Goal: Task Accomplishment & Management: Manage account settings

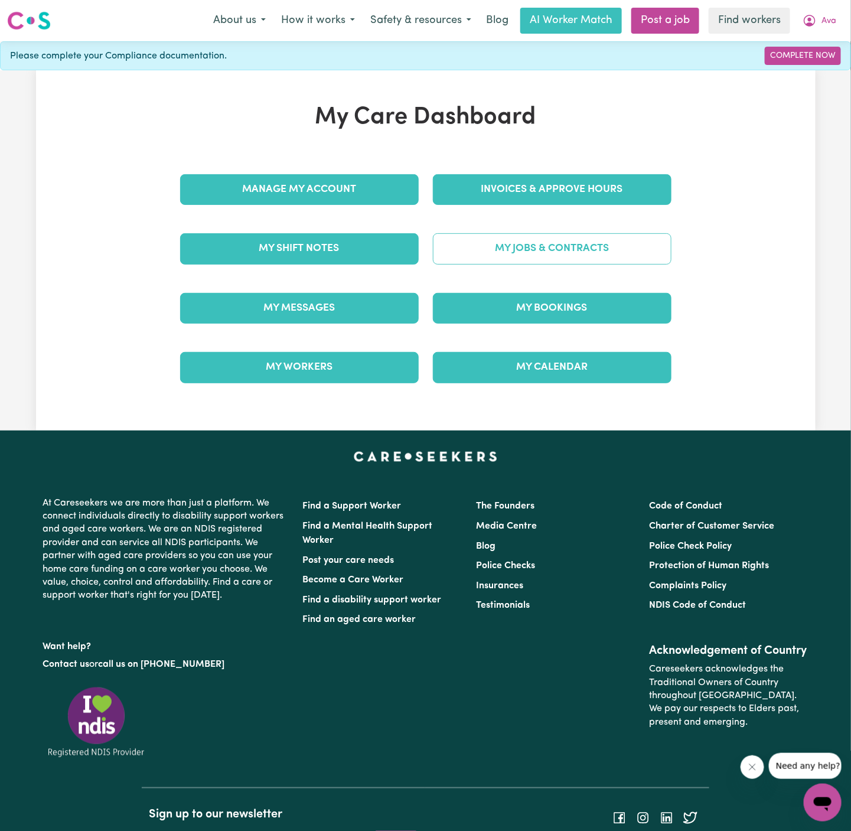
click at [520, 248] on link "My Jobs & Contracts" at bounding box center [552, 248] width 239 height 31
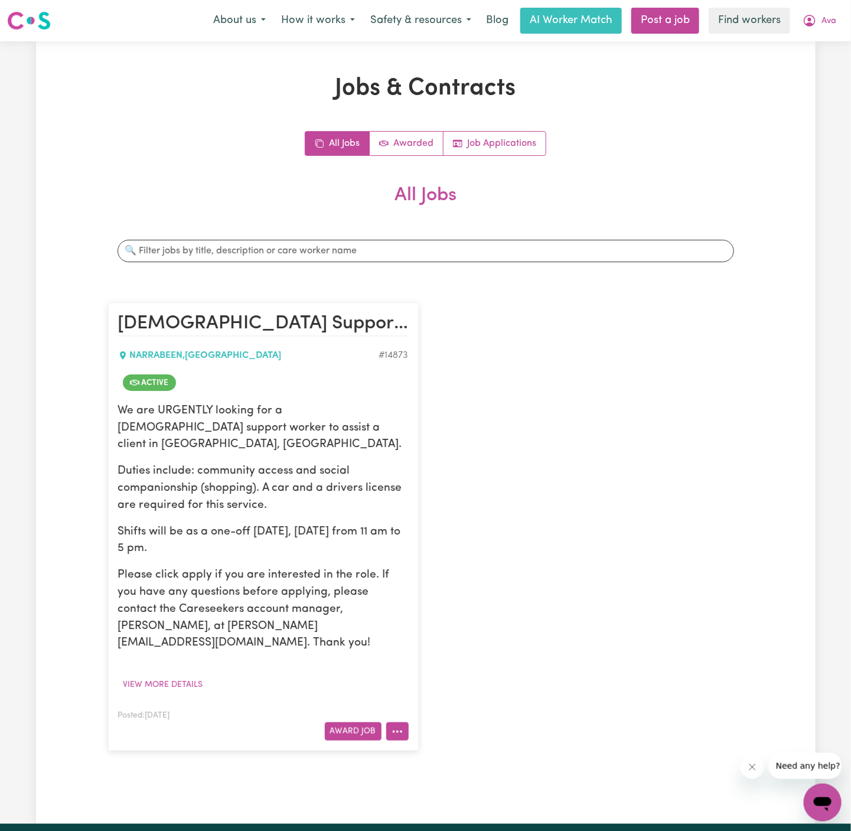
click at [396, 726] on icon "More options" at bounding box center [398, 732] width 12 height 12
click at [474, 575] on link "View/Edit Contract" at bounding box center [444, 587] width 115 height 24
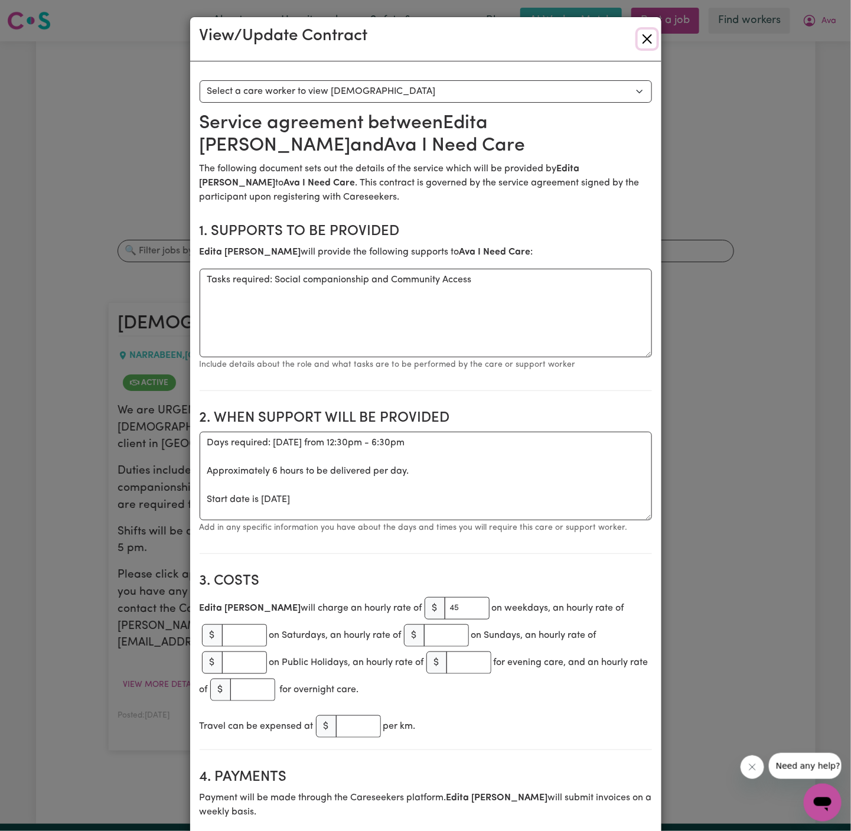
click at [648, 31] on button "Close" at bounding box center [647, 39] width 19 height 19
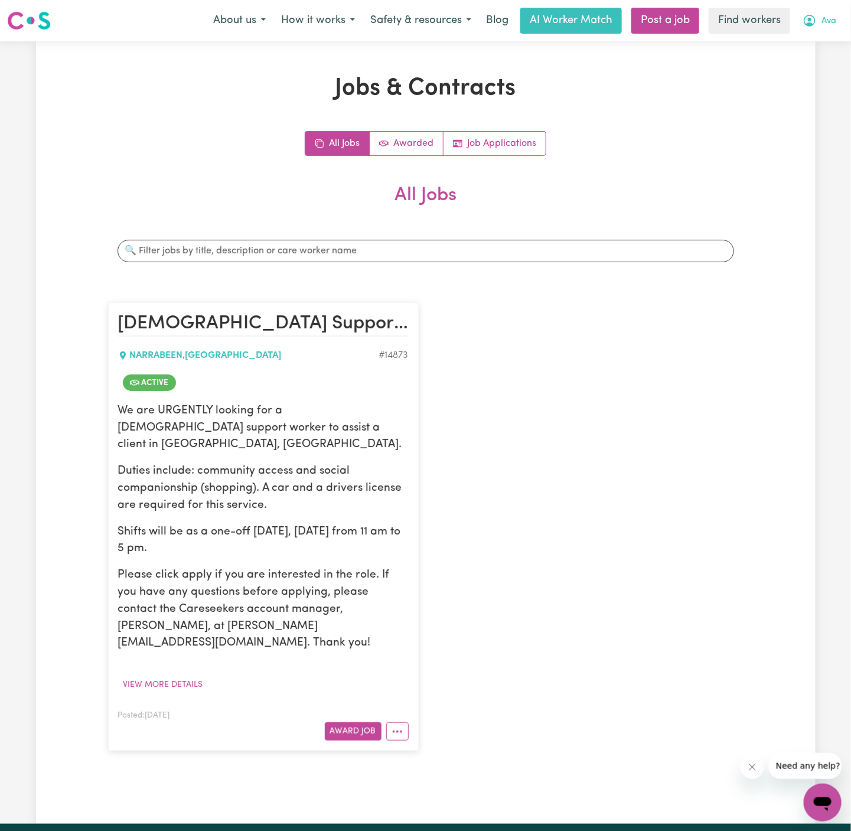
click at [833, 21] on button "Ava" at bounding box center [819, 20] width 49 height 25
click at [815, 43] on link "My Dashboard" at bounding box center [796, 46] width 93 height 22
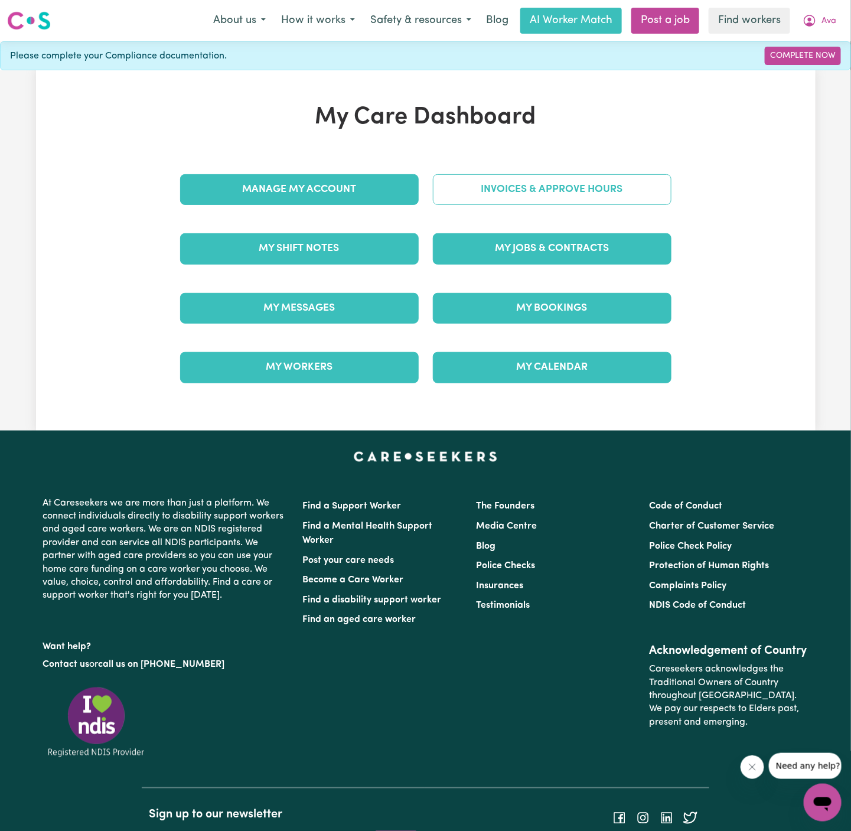
click at [539, 188] on link "Invoices & Approve Hours" at bounding box center [552, 189] width 239 height 31
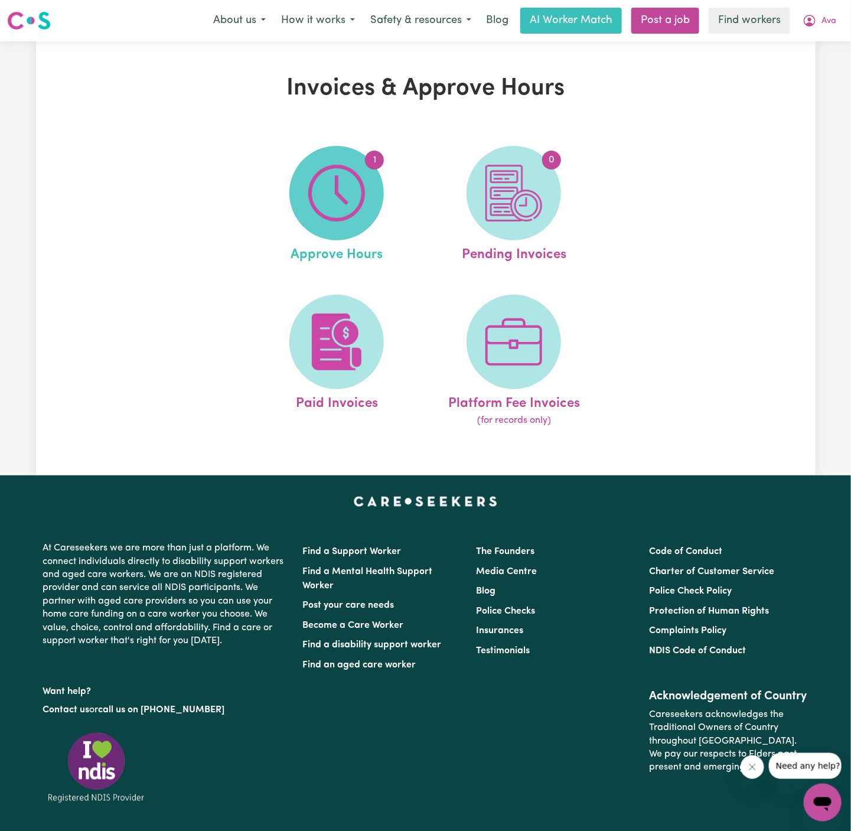
click at [330, 190] on img at bounding box center [336, 193] width 57 height 57
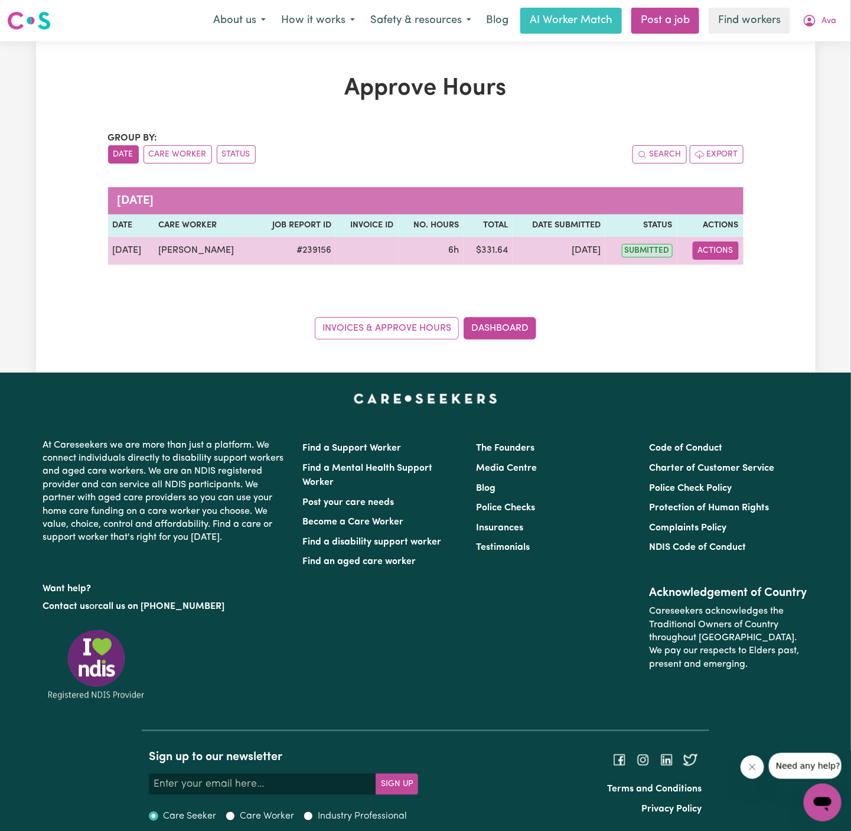
click at [713, 252] on button "Actions" at bounding box center [716, 251] width 46 height 18
click at [721, 273] on link "View Job Report" at bounding box center [745, 278] width 101 height 24
select select "pm"
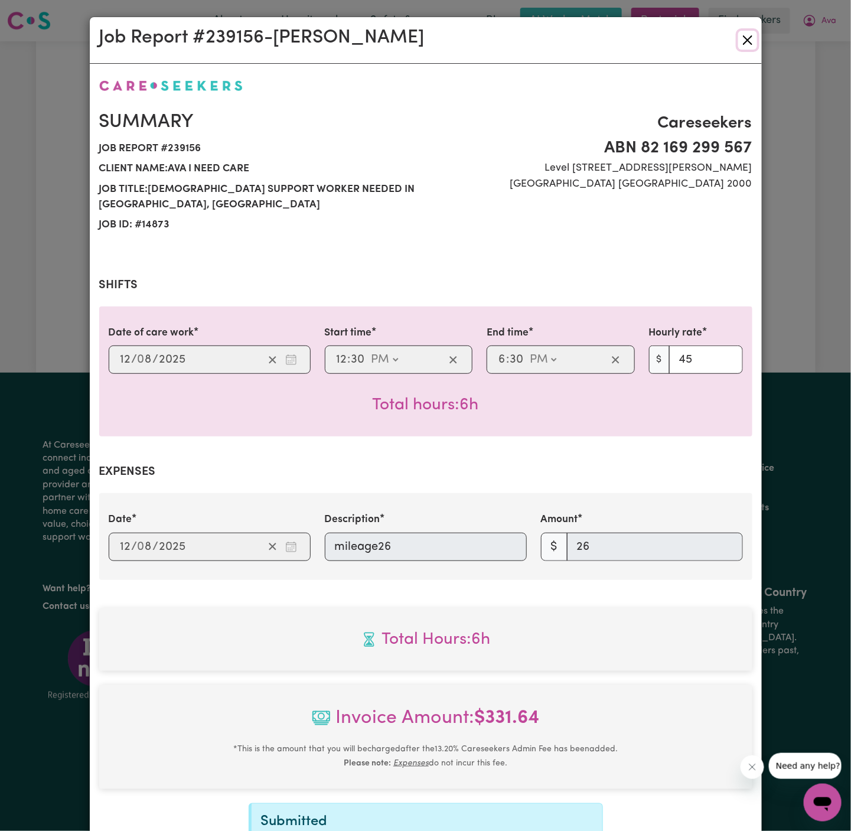
click at [750, 41] on button "Close" at bounding box center [748, 40] width 19 height 19
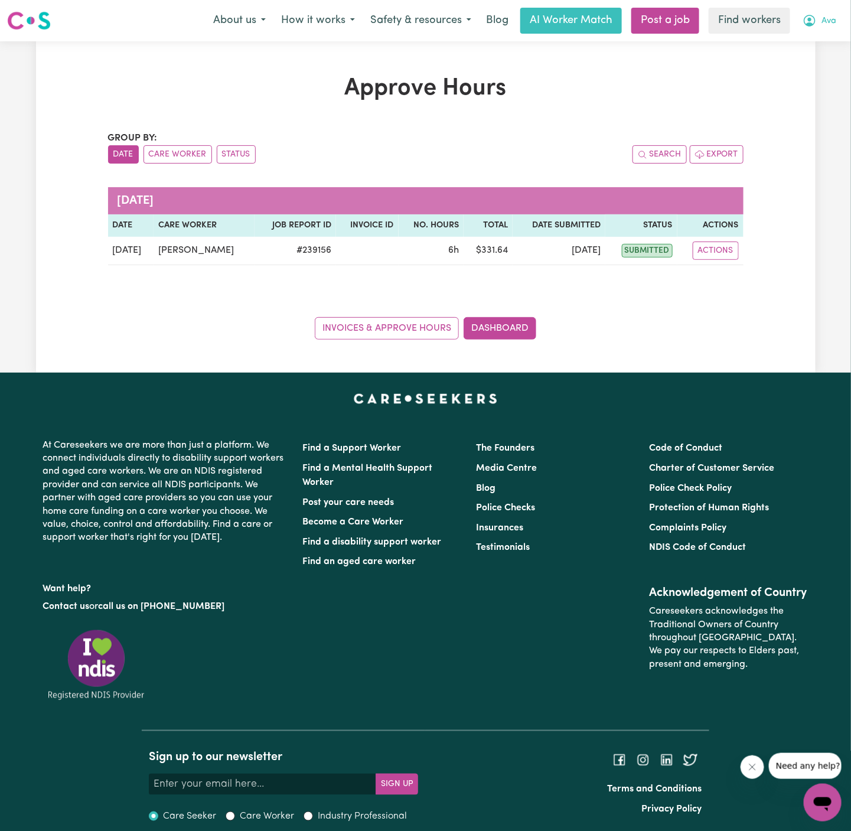
click at [834, 21] on button "Ava" at bounding box center [819, 20] width 49 height 25
click at [416, 345] on div "Approve Hours Group by: Date Care Worker Status Search Export August 2025 Date …" at bounding box center [426, 206] width 780 height 331
click at [409, 323] on link "Invoices & Approve Hours" at bounding box center [387, 328] width 144 height 22
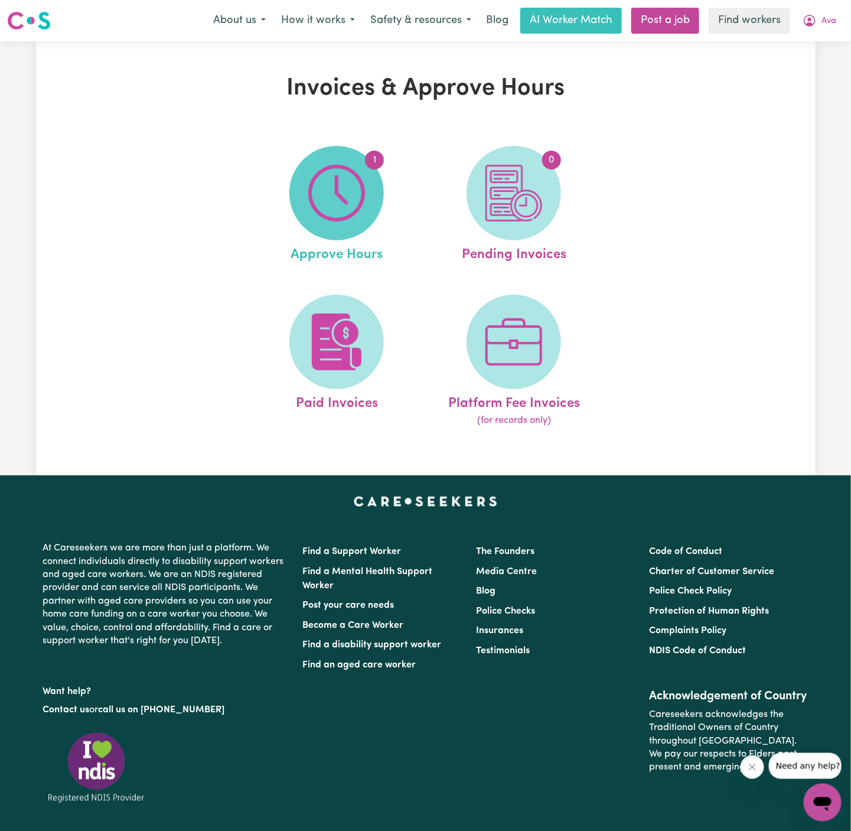
click at [347, 200] on img at bounding box center [336, 193] width 57 height 57
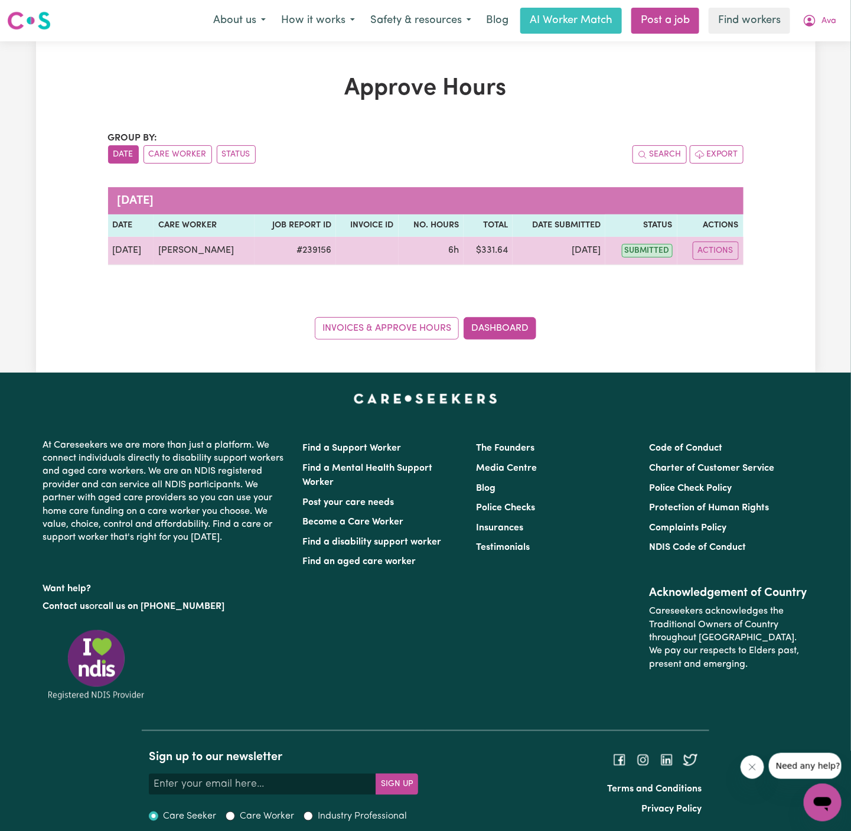
click at [305, 251] on td "# 239156" at bounding box center [296, 251] width 82 height 28
copy td "# 239156"
click at [714, 253] on button "Actions" at bounding box center [716, 251] width 46 height 18
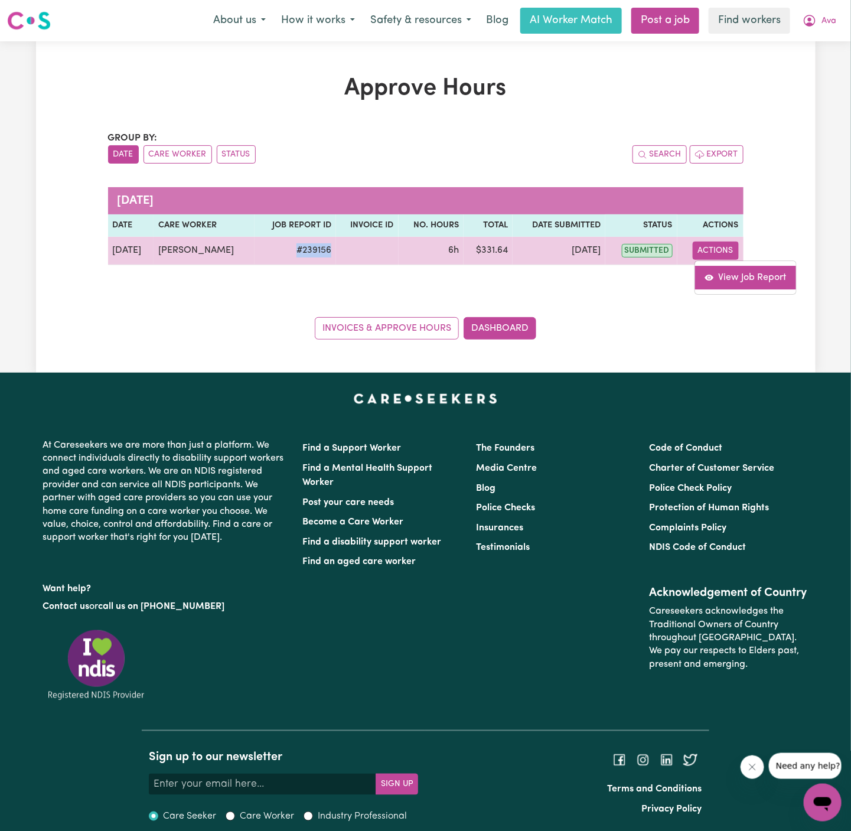
click at [737, 278] on link "View Job Report" at bounding box center [745, 278] width 101 height 24
select select "pm"
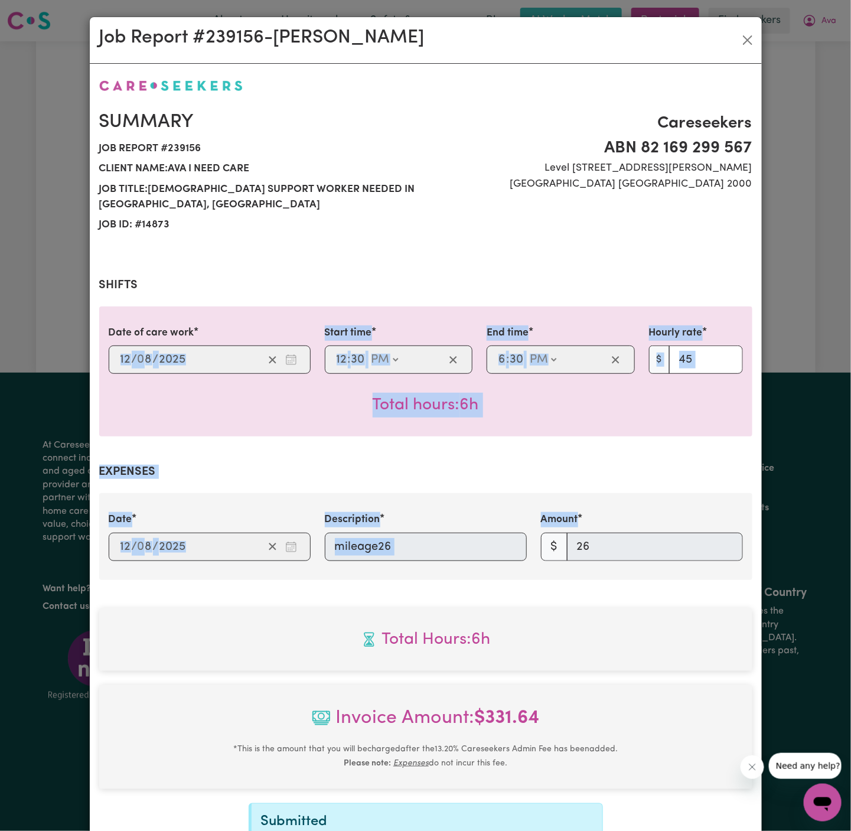
click at [707, 552] on div "Summary Job report # 239156 Client name: Ava I Need Care Job title: Female Supp…" at bounding box center [426, 497] width 654 height 838
click at [540, 490] on section "Expenses Date 2025-08-12 12 / 0 8 / 2025 Description mileage26 Amount $ 26" at bounding box center [426, 522] width 654 height 115
drag, startPoint x: 113, startPoint y: 355, endPoint x: 636, endPoint y: 567, distance: 564.1
click at [636, 567] on div "Summary Job report # 239156 Client name: Ava I Need Care Job title: Female Supp…" at bounding box center [426, 497] width 654 height 838
copy div "/ 0 / Start time : AM PM End time : AM PM Hourly rate $ Total hours: 6h Expense…"
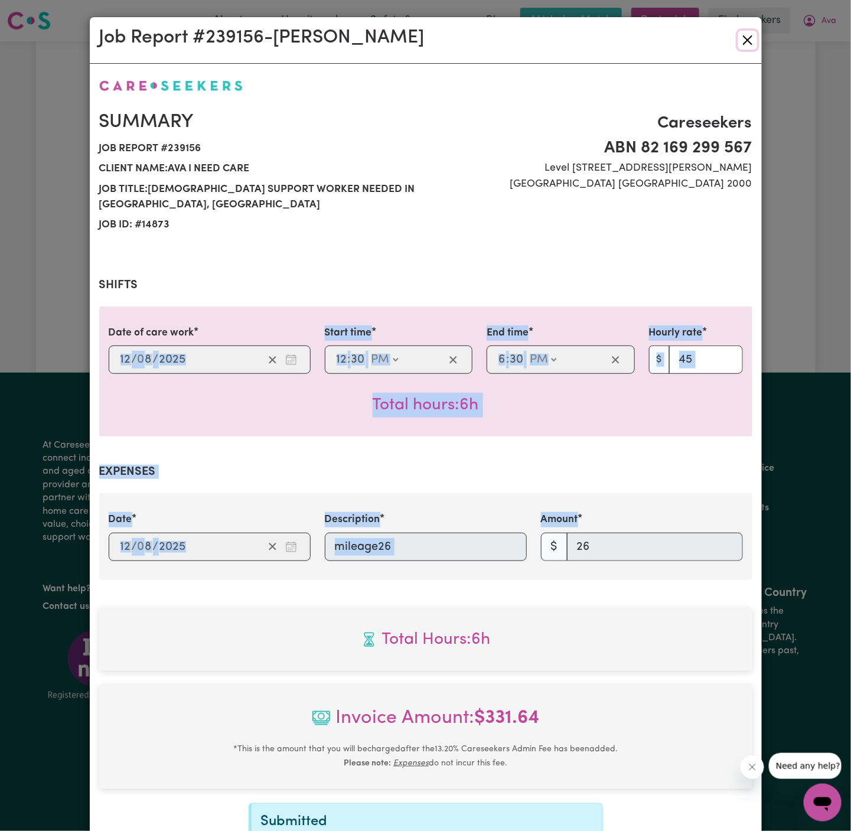
click at [749, 45] on button "Close" at bounding box center [748, 40] width 19 height 19
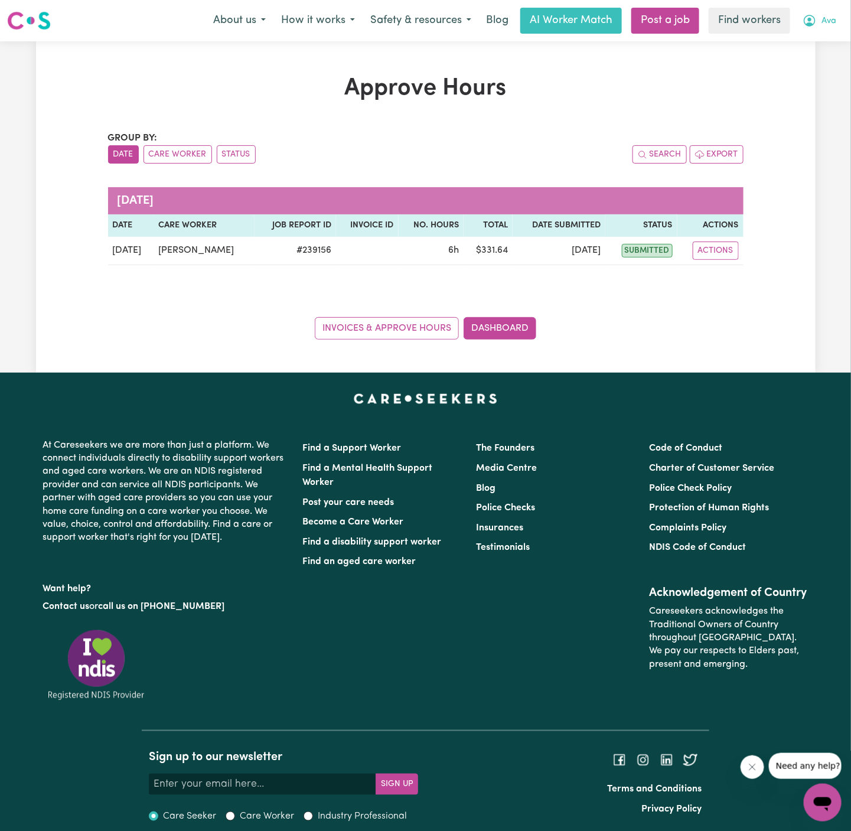
click at [827, 12] on button "Ava" at bounding box center [819, 20] width 49 height 25
click at [821, 40] on link "My Dashboard" at bounding box center [796, 46] width 93 height 22
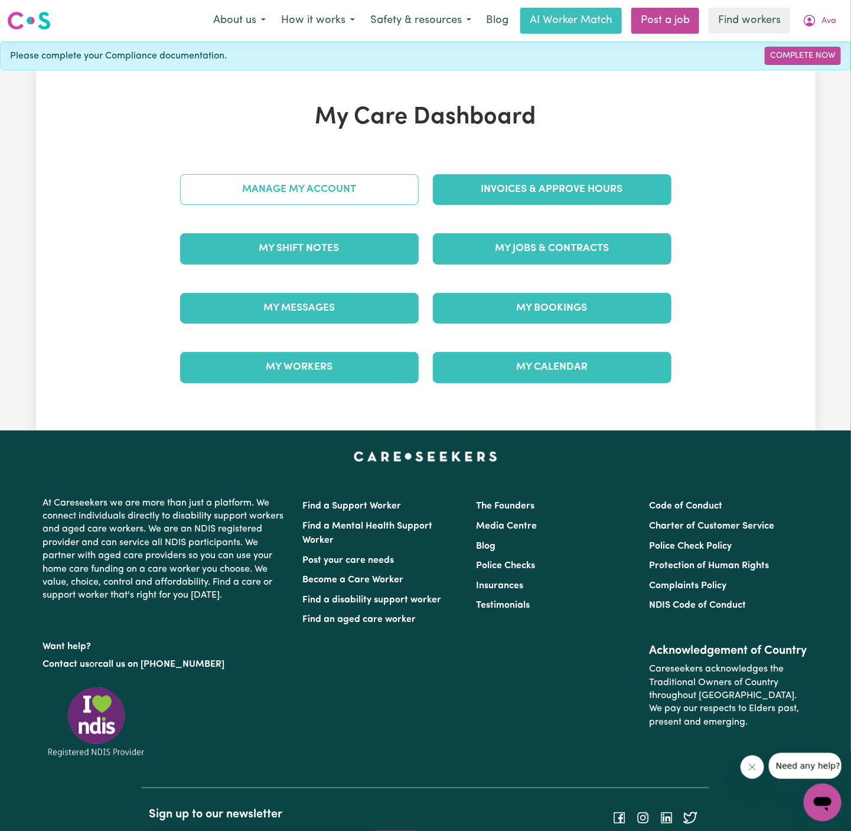
click at [317, 193] on link "Manage My Account" at bounding box center [299, 189] width 239 height 31
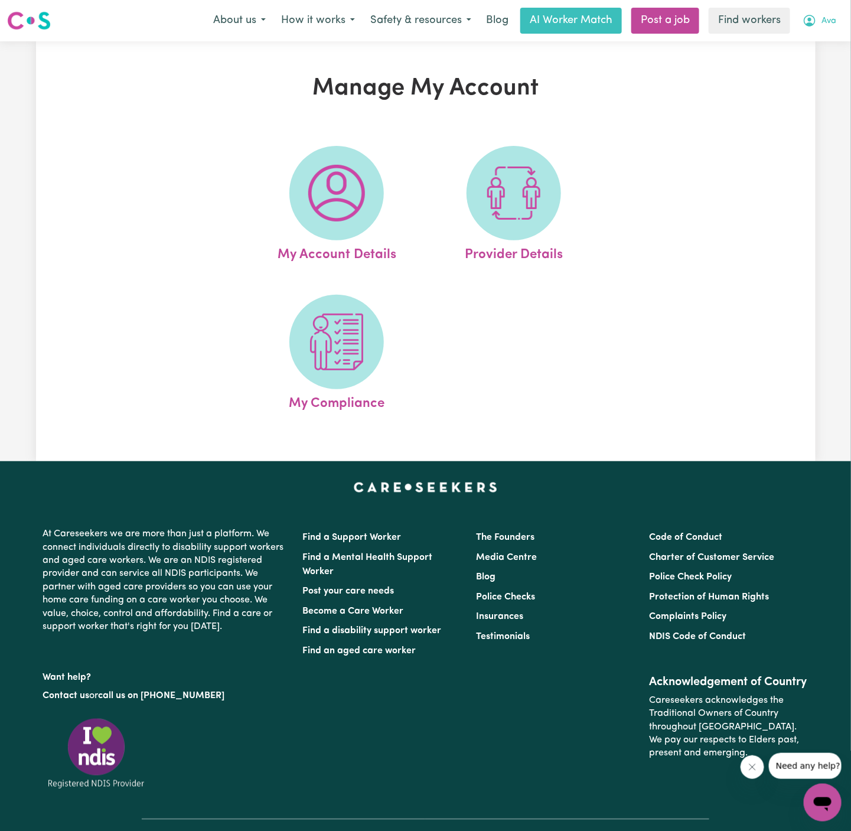
click at [833, 17] on span "Ava" at bounding box center [829, 21] width 15 height 13
click at [815, 54] on link "My Dashboard" at bounding box center [796, 46] width 93 height 22
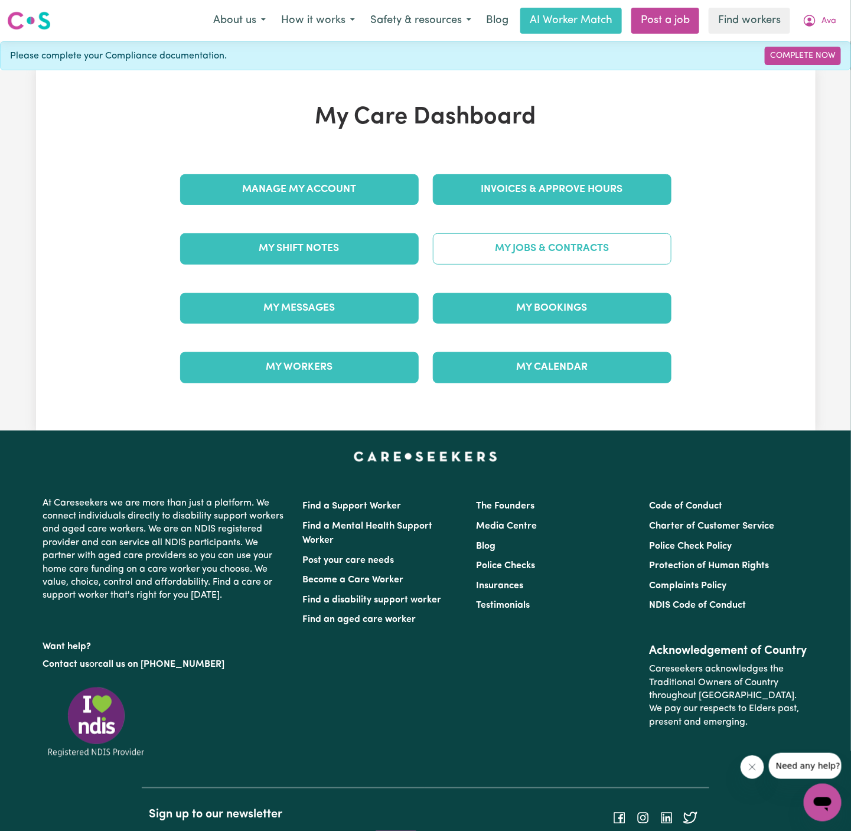
click at [511, 241] on link "My Jobs & Contracts" at bounding box center [552, 248] width 239 height 31
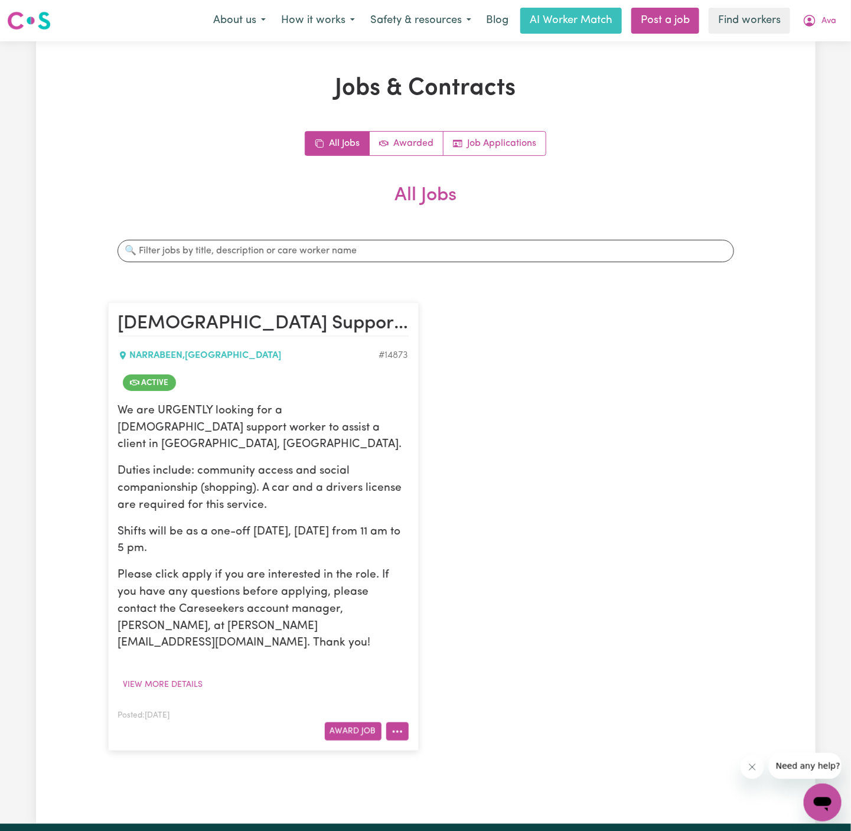
click at [394, 726] on icon "More options" at bounding box center [398, 732] width 12 height 12
click at [446, 575] on link "View/Edit Contract" at bounding box center [444, 587] width 115 height 24
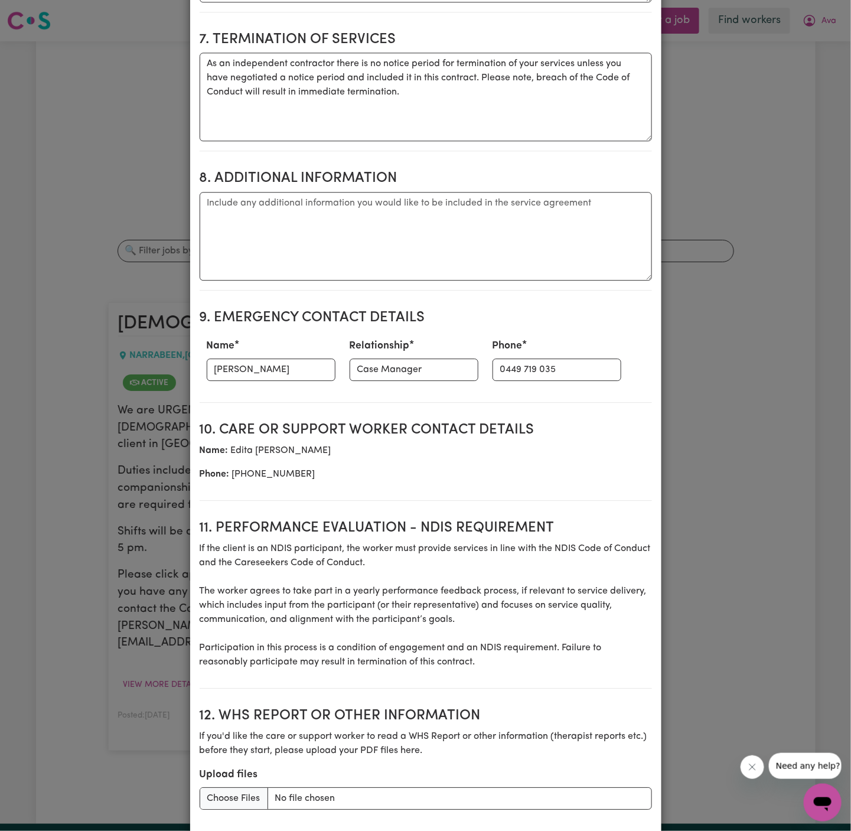
scroll to position [1234, 0]
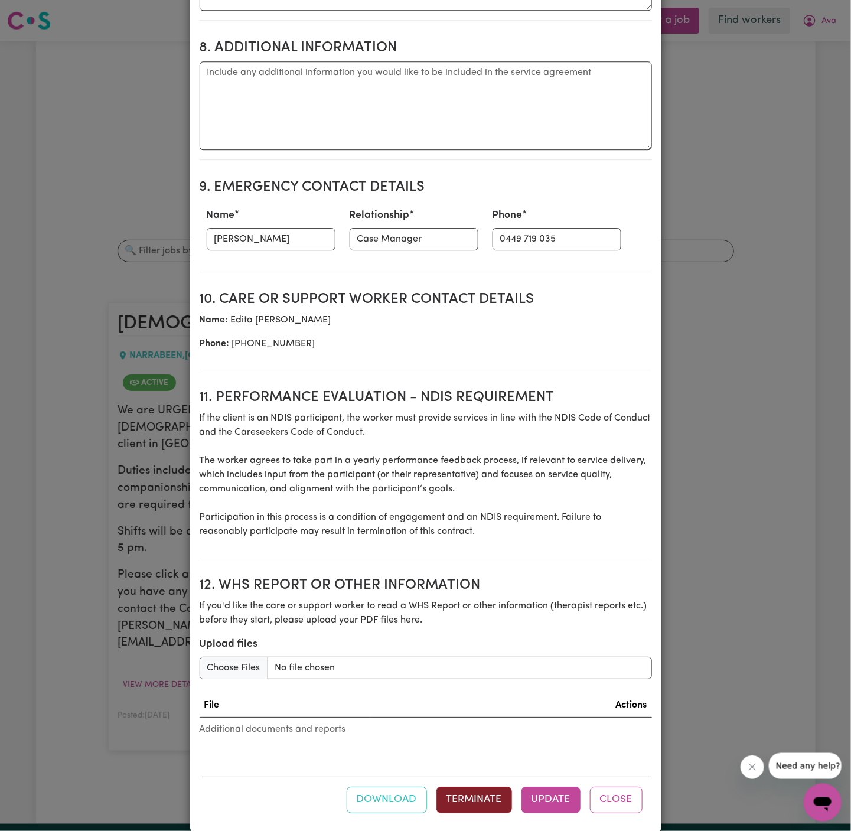
click at [473, 787] on button "Terminate" at bounding box center [475, 800] width 76 height 26
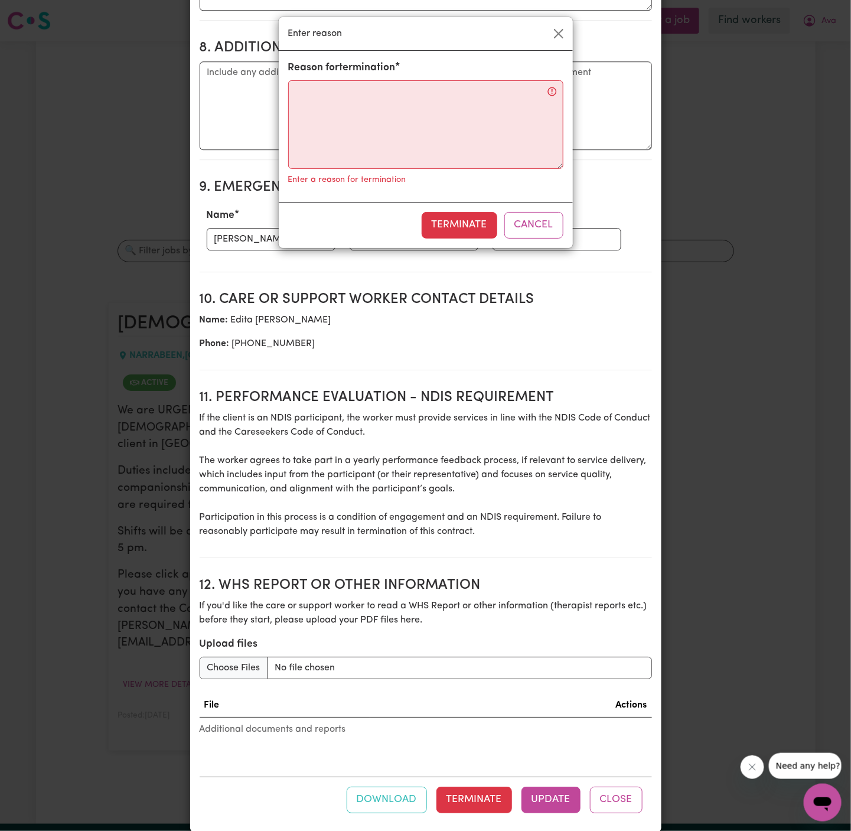
click at [435, 181] on div "Enter a reason for termination" at bounding box center [425, 178] width 275 height 19
click at [421, 131] on textarea "Reason for termination" at bounding box center [425, 124] width 275 height 89
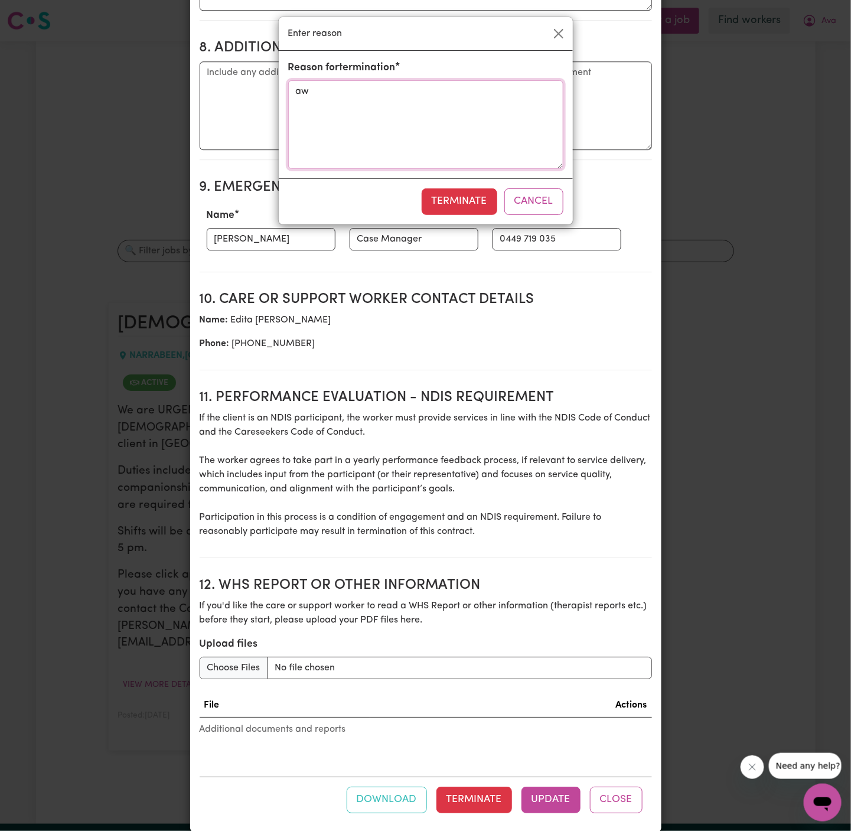
type textarea "a"
click at [326, 89] on textarea "n/a" at bounding box center [425, 124] width 275 height 89
type textarea "a"
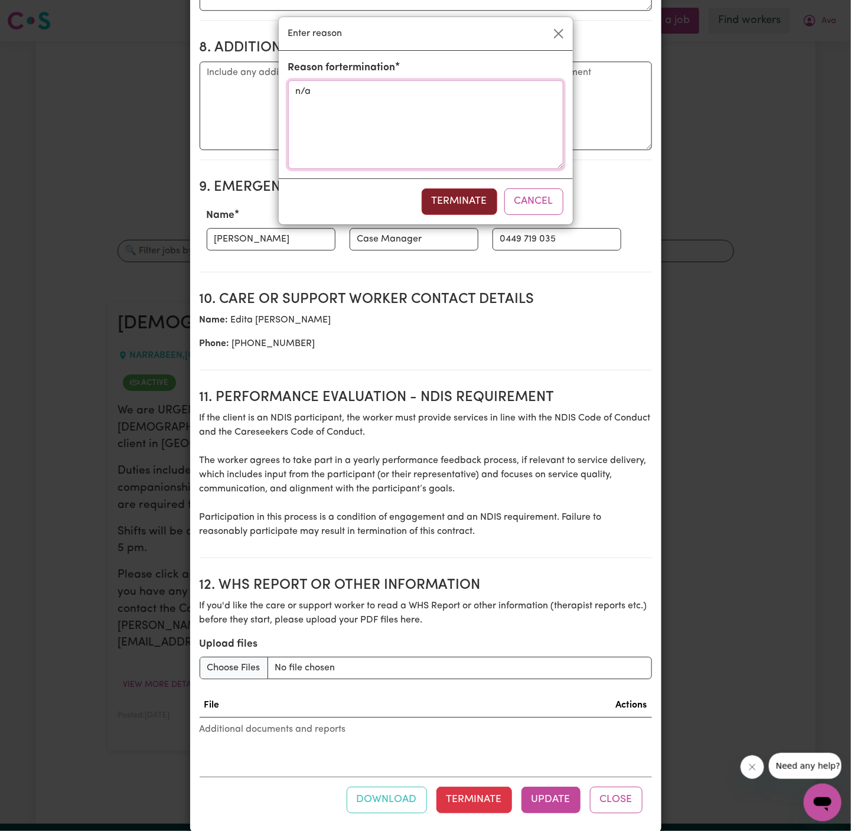
type textarea "n/a"
click at [465, 194] on button "Terminate" at bounding box center [460, 201] width 76 height 26
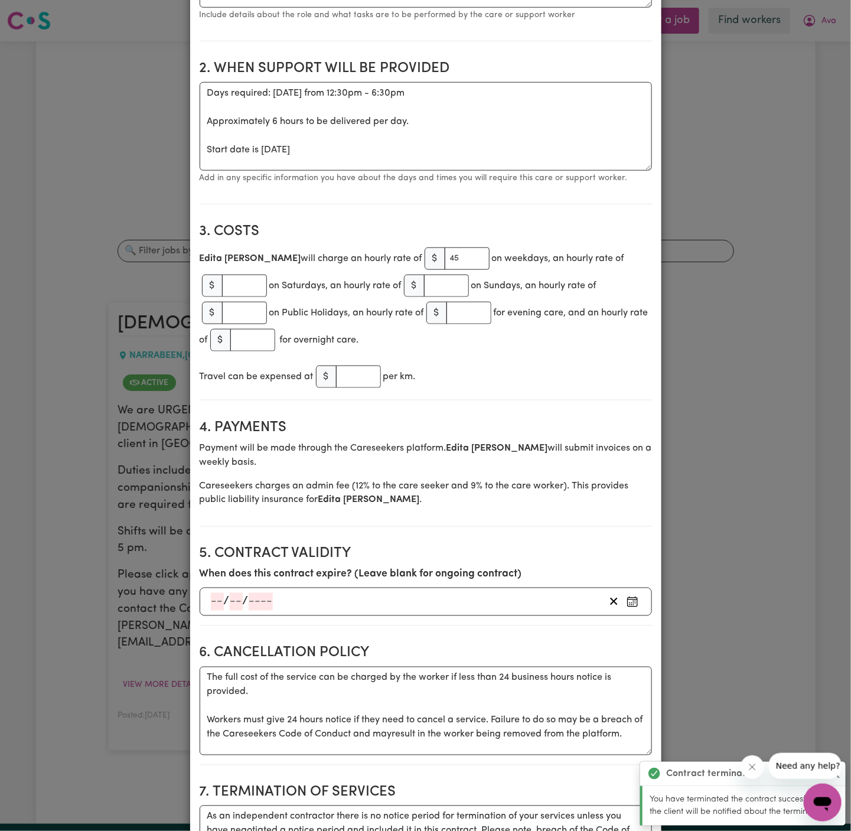
click at [531, 754] on section "Service agreement between Edita Sison and Ava I Need Care The following documen…" at bounding box center [426, 707] width 453 height 1890
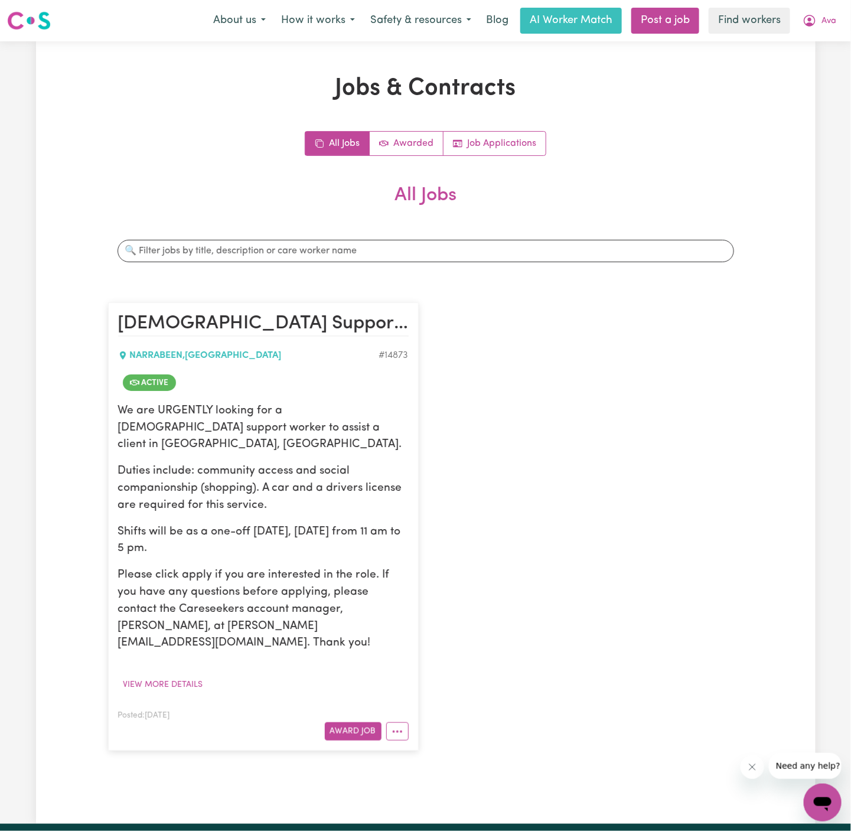
scroll to position [0, 0]
click at [392, 726] on icon "More options" at bounding box center [398, 732] width 12 height 12
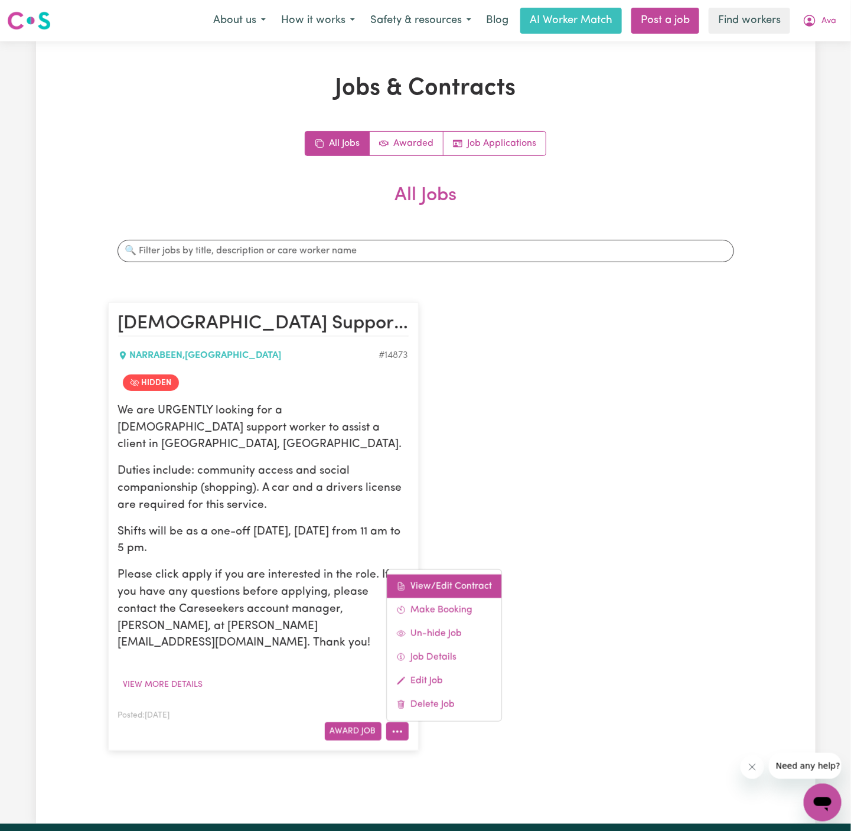
click at [435, 575] on link "View/Edit Contract" at bounding box center [444, 587] width 115 height 24
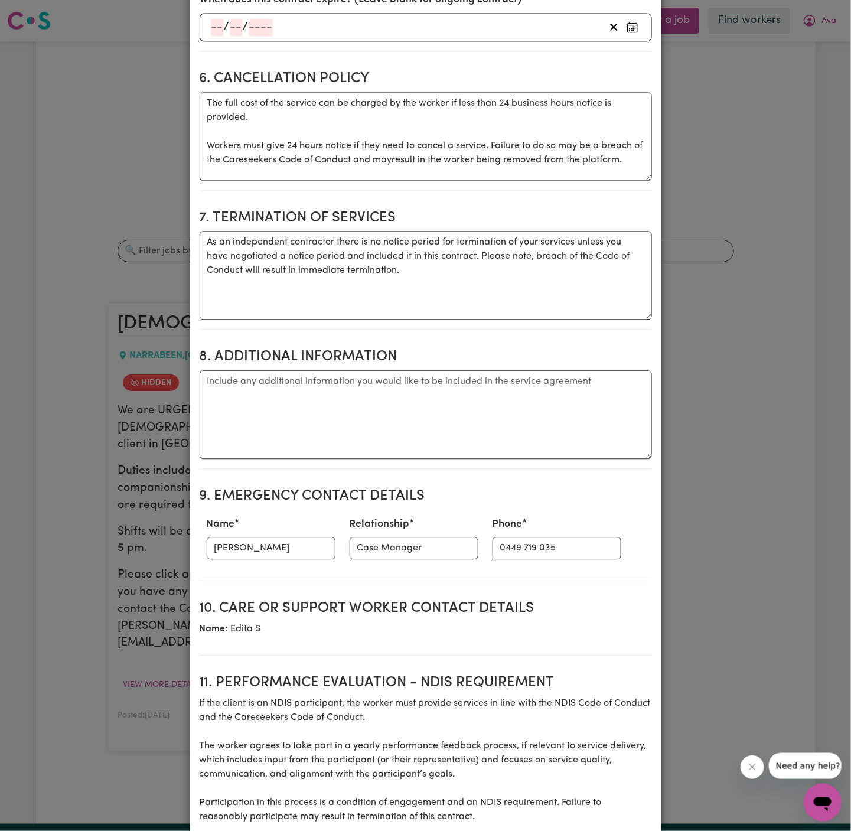
scroll to position [882, 0]
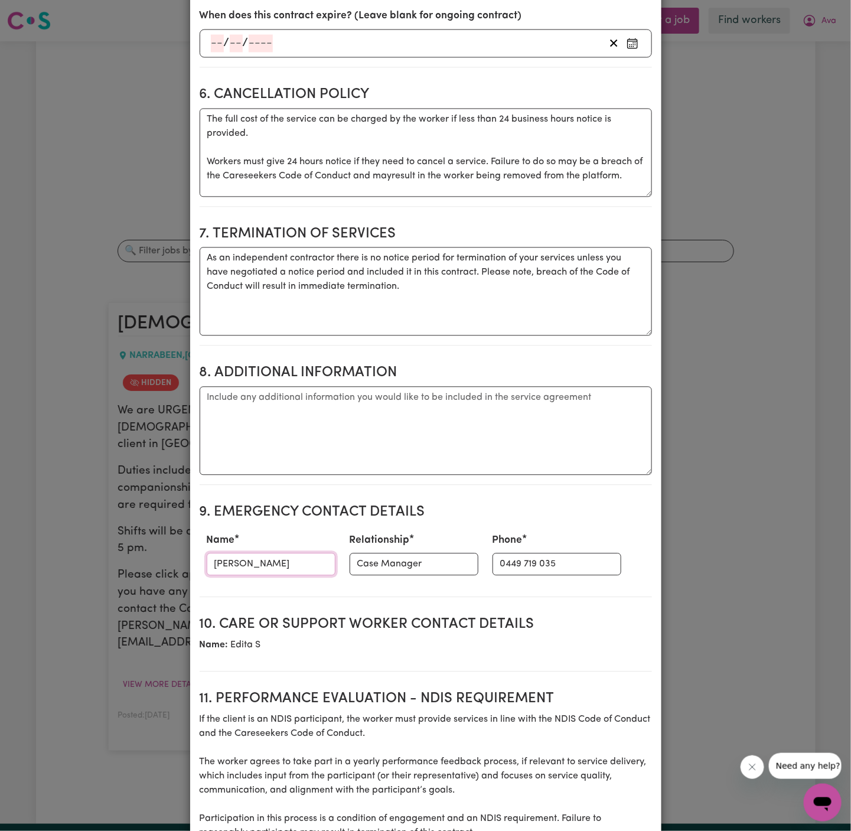
click at [248, 558] on input "[PERSON_NAME]" at bounding box center [271, 564] width 129 height 22
click at [498, 562] on input "0449 719 035" at bounding box center [557, 564] width 129 height 22
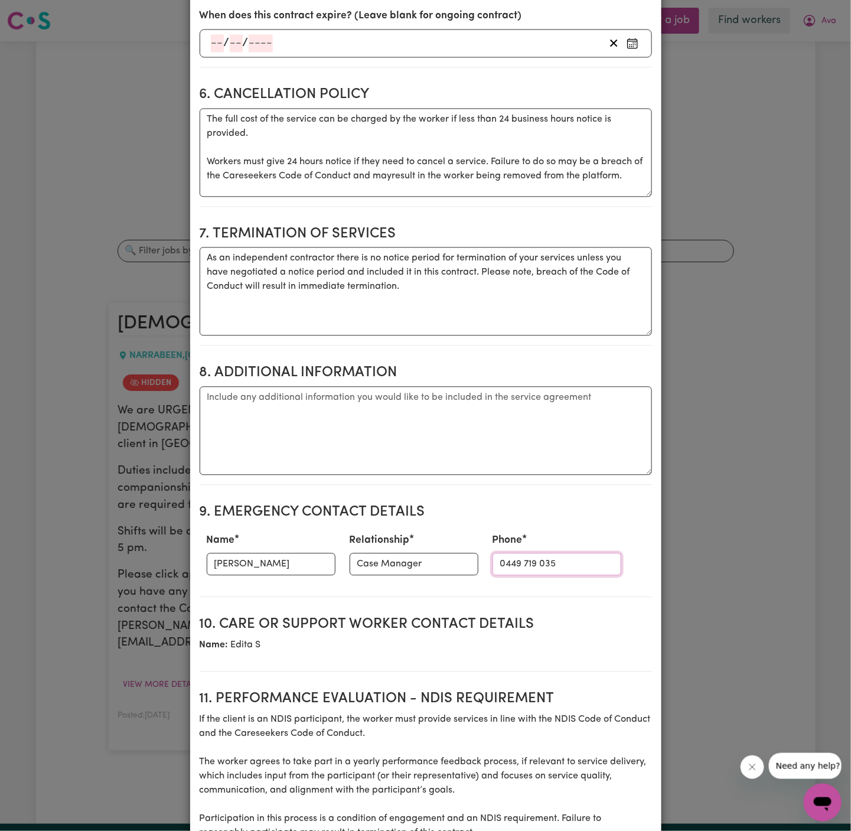
click at [498, 562] on input "0449 719 035" at bounding box center [557, 564] width 129 height 22
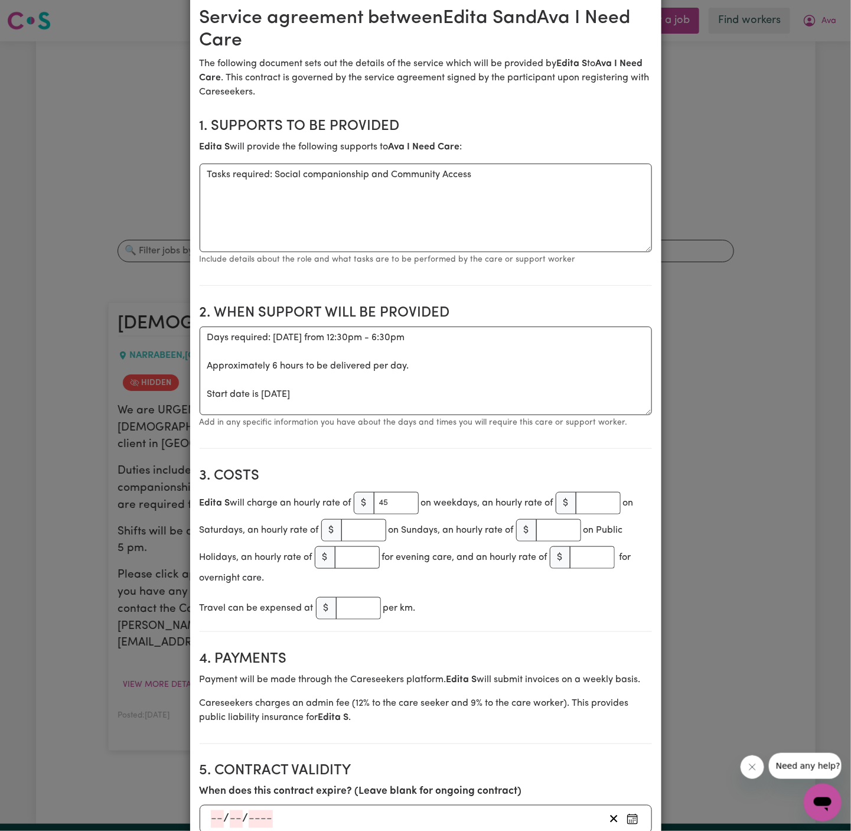
scroll to position [0, 0]
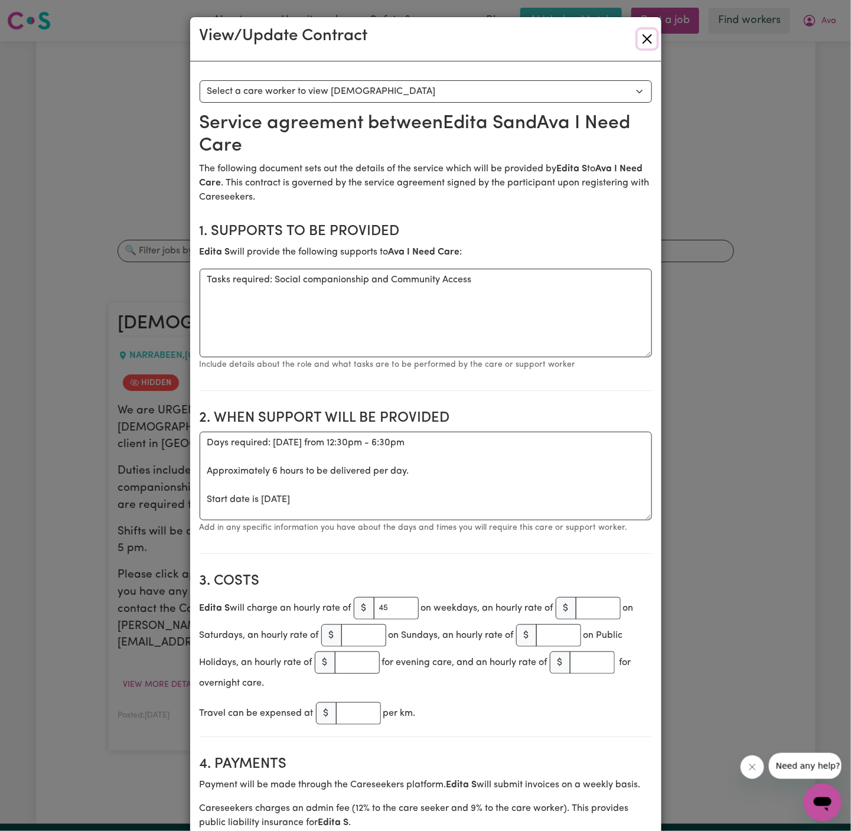
click at [649, 34] on button "Close" at bounding box center [647, 39] width 19 height 19
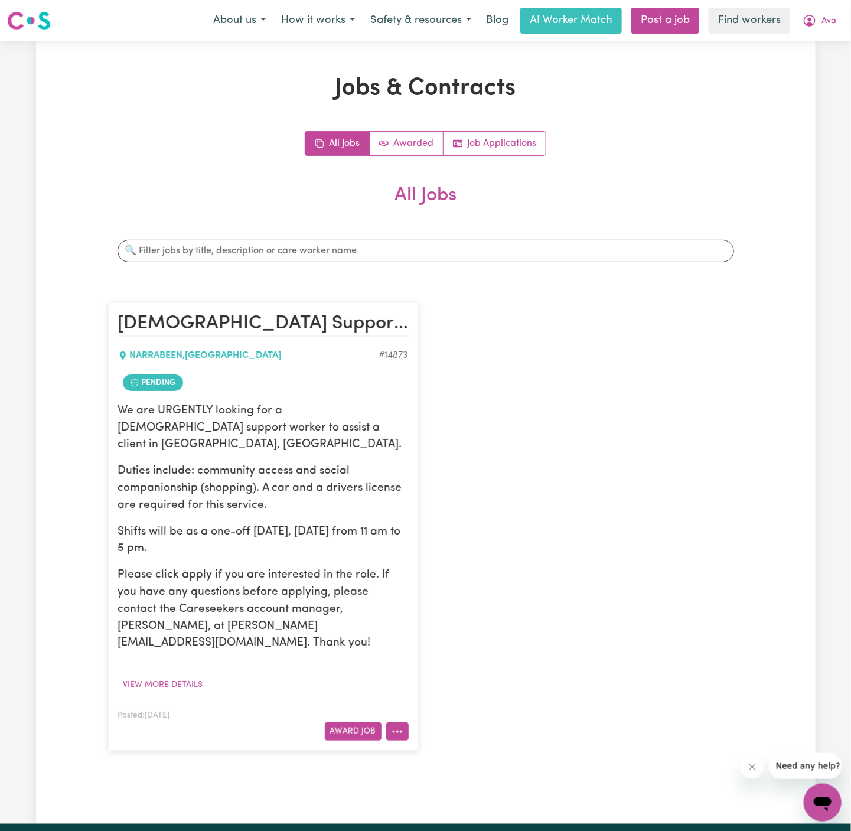
click at [397, 726] on icon "More options" at bounding box center [398, 732] width 12 height 12
click at [432, 622] on link "Hide Job" at bounding box center [444, 634] width 115 height 24
click at [840, 18] on button "Ava" at bounding box center [819, 20] width 49 height 25
click at [829, 72] on link "Logout" at bounding box center [796, 68] width 93 height 22
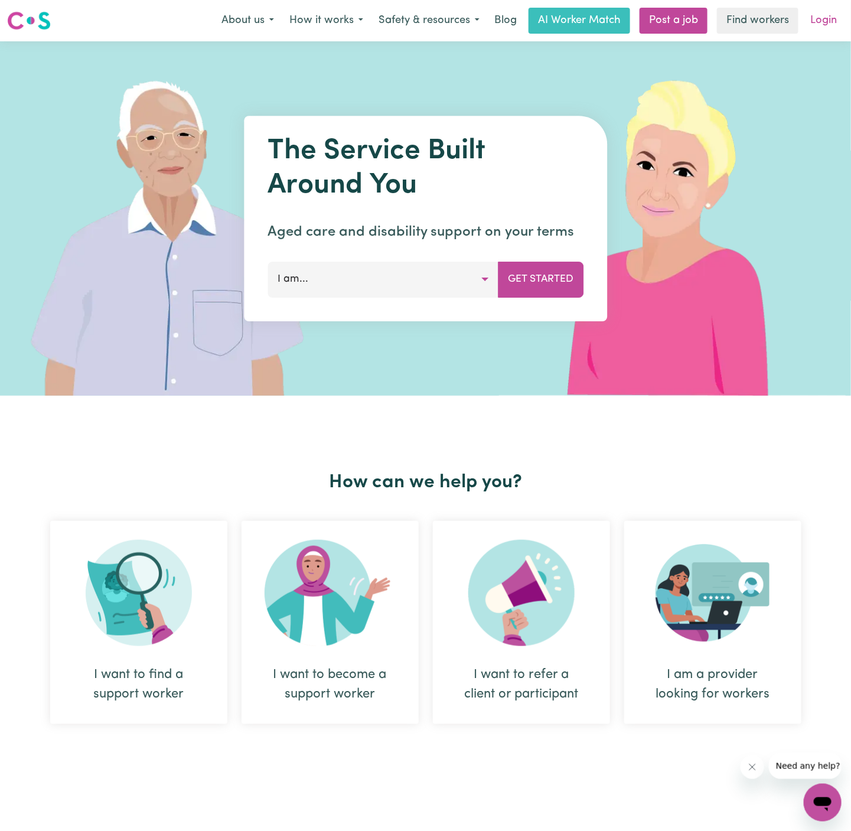
click at [830, 22] on link "Login" at bounding box center [824, 21] width 41 height 26
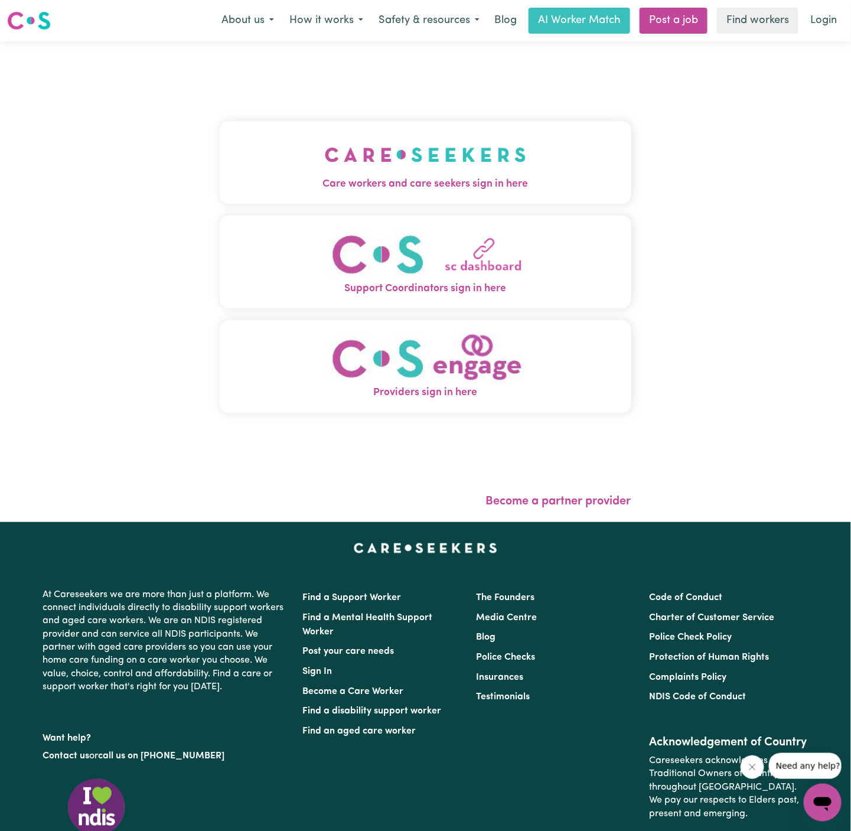
click at [269, 166] on button "Care workers and care seekers sign in here" at bounding box center [426, 162] width 412 height 83
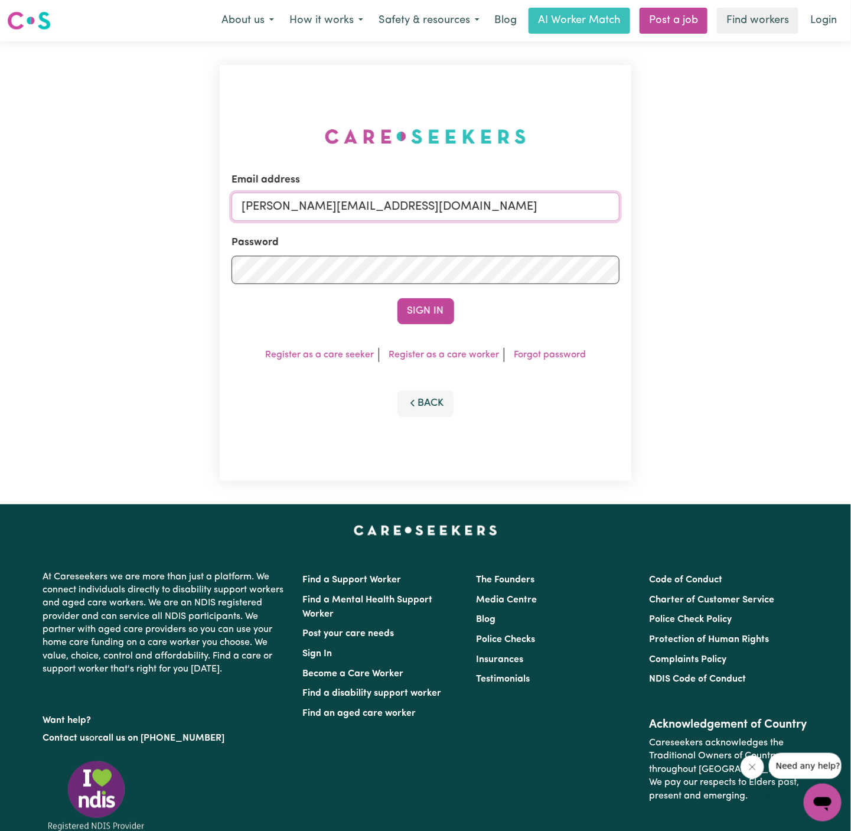
click at [458, 206] on input "dyan@careseekers.com.au" at bounding box center [426, 207] width 388 height 28
drag, startPoint x: 302, startPoint y: 210, endPoint x: 783, endPoint y: 208, distance: 481.0
click at [783, 208] on div "Email address superuser~BarbaraMakomaskaYSHCP@careseekers.com.au Password Sign …" at bounding box center [425, 272] width 851 height 463
type input "superuser~edita.sison@gmail.com"
click at [398, 298] on button "Sign In" at bounding box center [426, 311] width 57 height 26
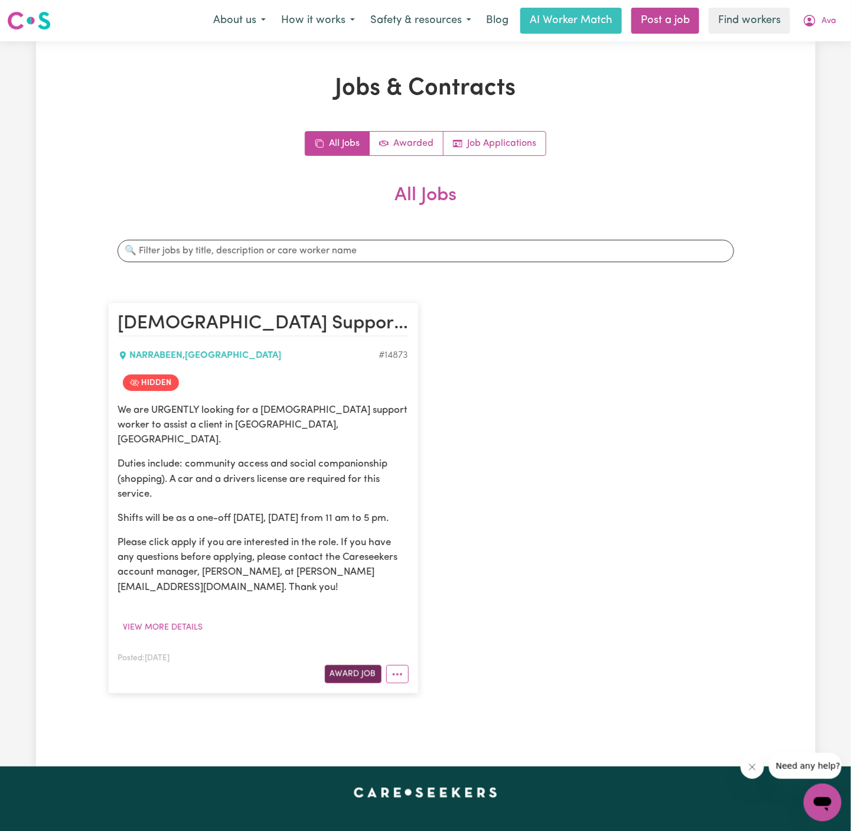
click at [354, 671] on button "Award Job" at bounding box center [353, 674] width 57 height 18
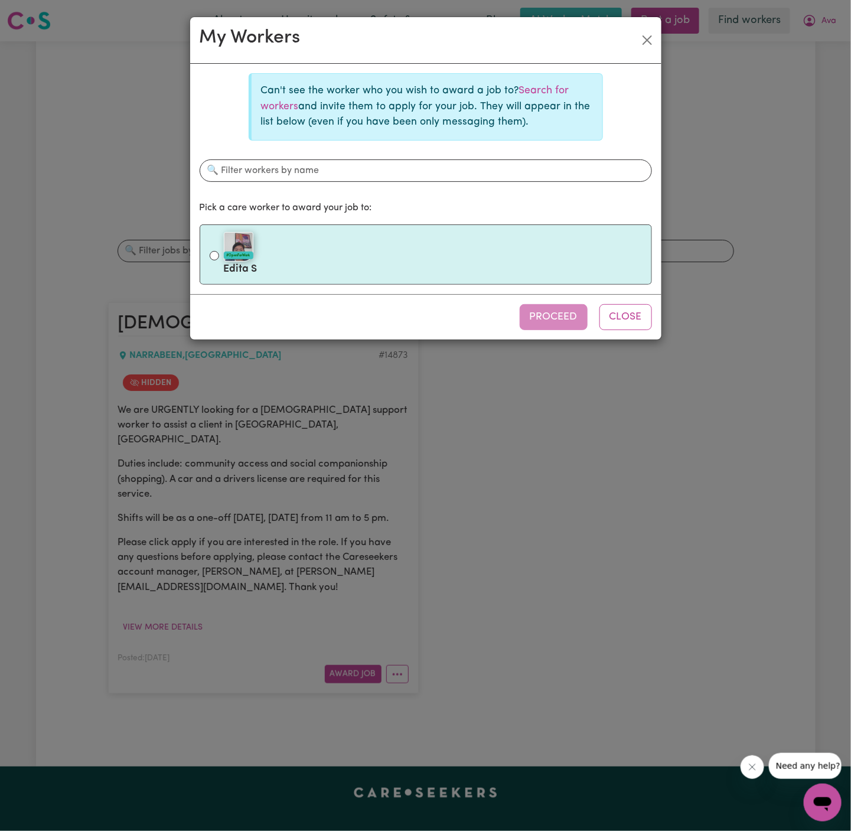
click at [346, 240] on div "#OpenForWork" at bounding box center [433, 247] width 418 height 30
click at [219, 251] on input "#OpenForWork Edita S" at bounding box center [214, 255] width 9 height 9
radio input "true"
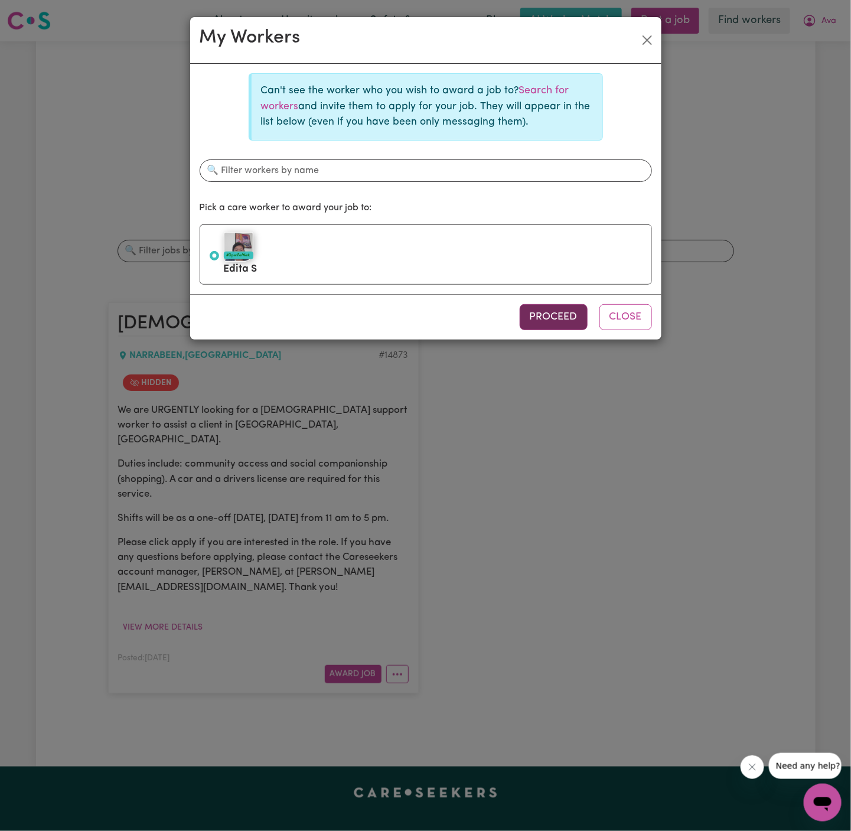
click at [537, 308] on button "Proceed" at bounding box center [554, 317] width 68 height 26
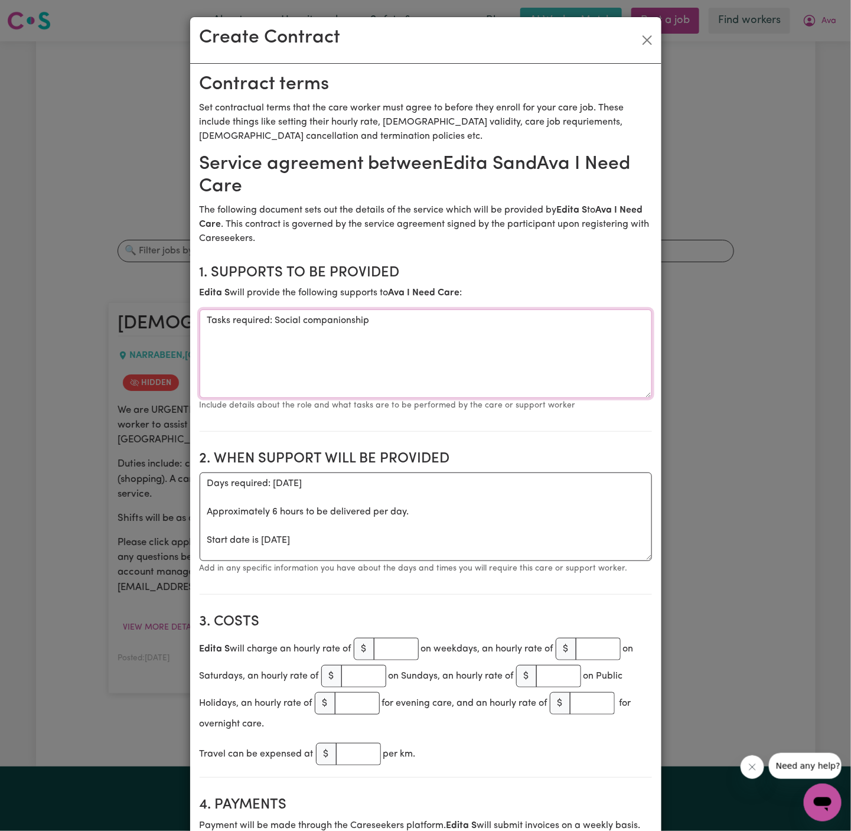
drag, startPoint x: 275, startPoint y: 326, endPoint x: 141, endPoint y: 321, distance: 134.2
click at [141, 321] on div "Create Contract Contract terms Set contractual terms that the care worker must …" at bounding box center [425, 415] width 851 height 831
type textarea "Social companionship"
drag, startPoint x: 203, startPoint y: 545, endPoint x: 198, endPoint y: 469, distance: 77.0
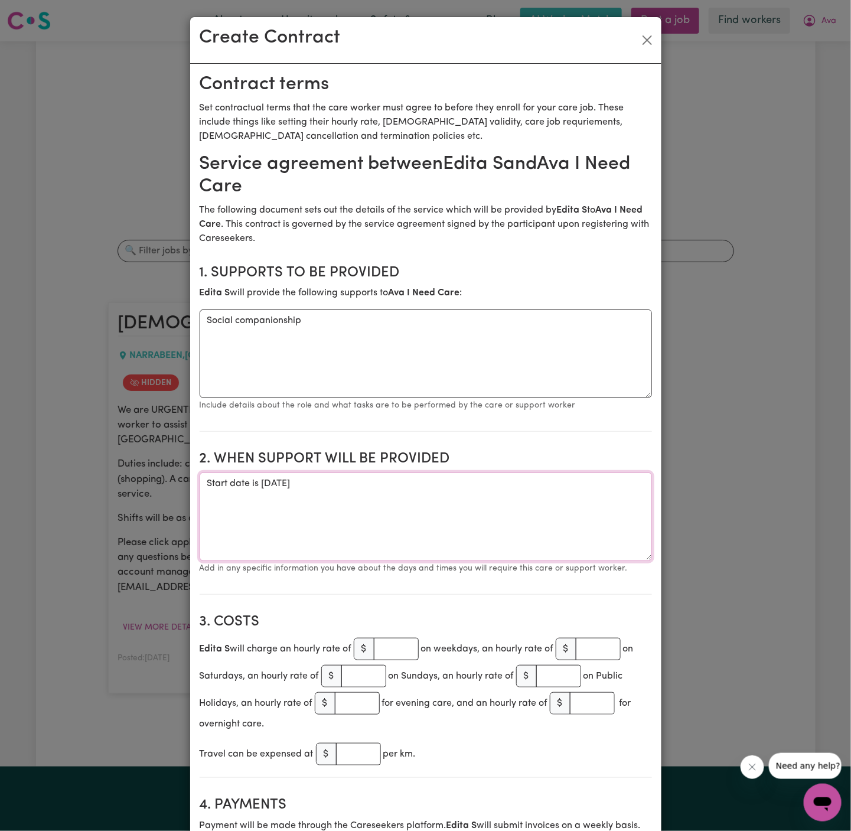
click at [360, 493] on textarea "Start date is [DATE]" at bounding box center [426, 517] width 453 height 89
click at [388, 489] on textarea "Start date is [DATE]" at bounding box center [426, 517] width 453 height 89
paste textarea "Tues - 1230-630pm Thurs 12-6pm"
click at [203, 525] on textarea "Start date is [DATE] from 1230 pm to 630 pm Weekly Tues - 1230-630pm Thurs 12-6…" at bounding box center [426, 517] width 453 height 89
click at [258, 498] on textarea "Start date is [DATE] from 1230 pm to 630 pm Weekly Tues - 1230-630pm Weekly Thu…" at bounding box center [426, 517] width 453 height 89
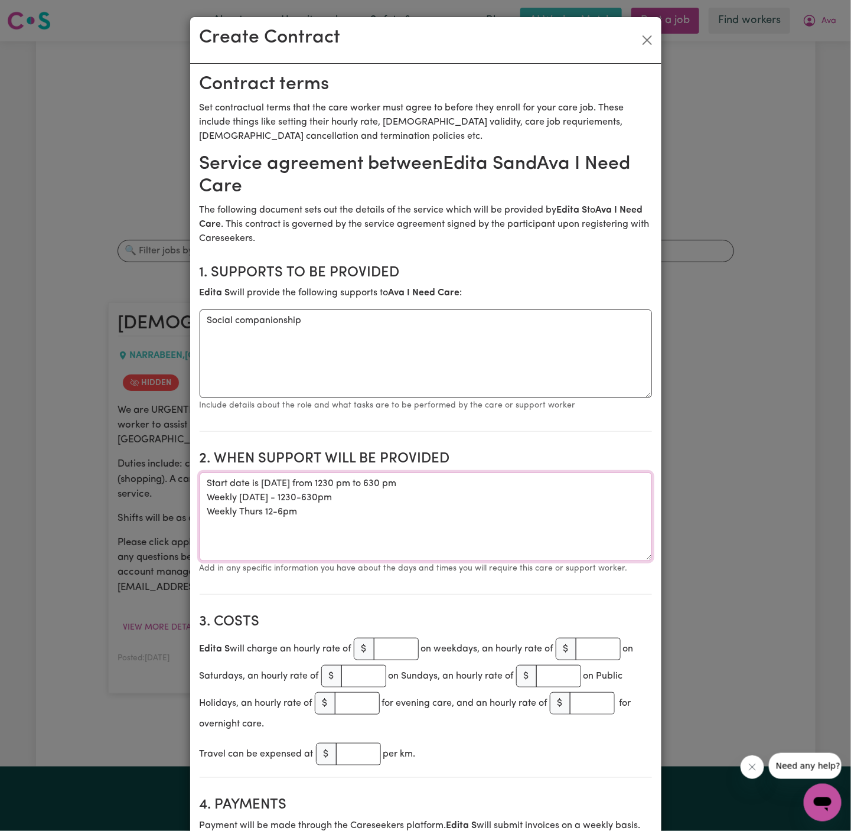
click at [266, 515] on textarea "Start date is [DATE] from 1230 pm to 630 pm Weekly [DATE] - 1230-630pm Weekly T…" at bounding box center [426, 517] width 453 height 89
click at [285, 497] on textarea "Start date is [DATE] from 1230 pm to 630 pm Weekly [DATE] - 1230-630pm Weekly […" at bounding box center [426, 517] width 453 height 89
click at [319, 499] on textarea "Start date is [DATE] from 1230 pm to 630 pm Weekly [DATE] from 1230-630pm Weekl…" at bounding box center [426, 517] width 453 height 89
click at [325, 499] on textarea "Start date is [DATE] from 1230 pm to 630 pm Weekly [DATE] from 1230-630pm Weekl…" at bounding box center [426, 517] width 453 height 89
click at [317, 510] on textarea "Start date is [DATE] from 1230 pm to 630 pm Weekly [DATE] from 1230 pm to 630pm…" at bounding box center [426, 517] width 453 height 89
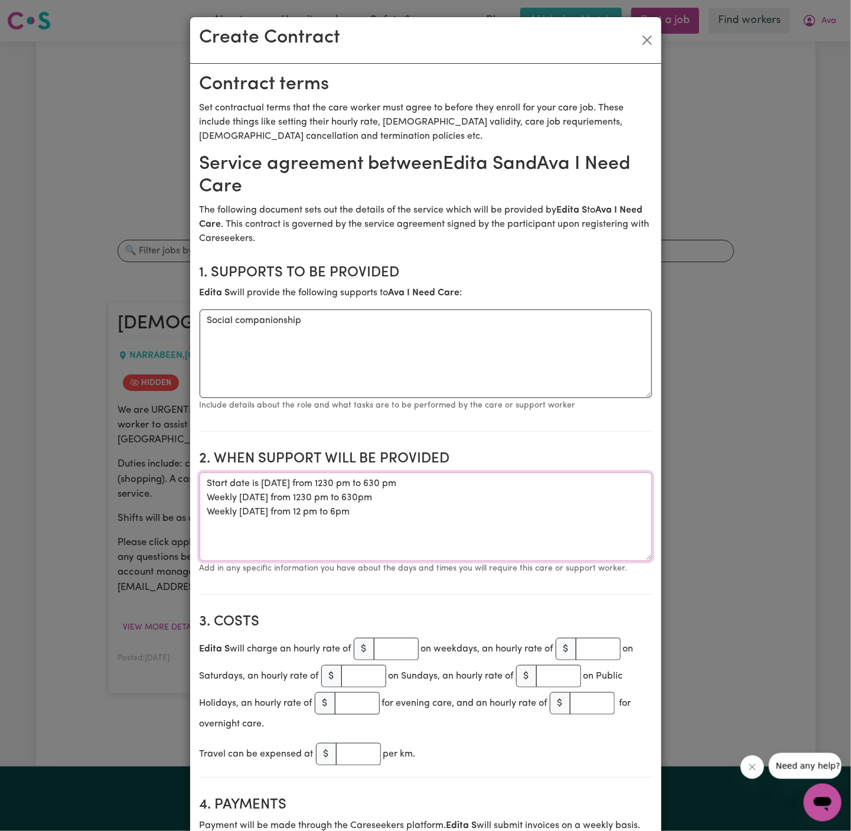
click at [347, 514] on textarea "Start date is [DATE] from 1230 pm to 630 pm Weekly [DATE] from 1230 pm to 630pm…" at bounding box center [426, 517] width 453 height 89
click at [383, 514] on textarea "Start date is [DATE] from 1230 pm to 630 pm Weekly [DATE] from 1230 pm to 630pm…" at bounding box center [426, 517] width 453 height 89
click at [352, 488] on textarea "Start date is [DATE] from 1230 pm to 630 pm Weekly [DATE] from 1230 pm to 630pm…" at bounding box center [426, 517] width 453 height 89
click at [281, 482] on textarea "Start date is [DATE], from 1230 pm to 630 pm Weekly [DATE] from 1230 pm to 630p…" at bounding box center [426, 517] width 453 height 89
type textarea "Start date is [DATE], from 1230 pm to 630 pm Weekly [DATE] from 1230 pm to 630p…"
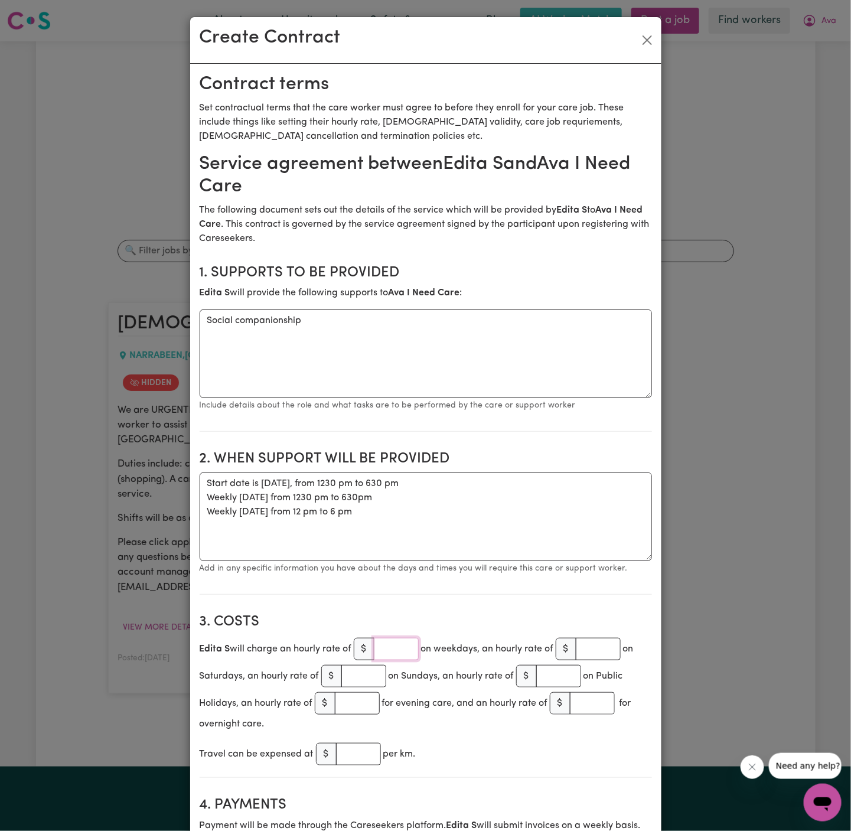
click at [390, 655] on input "number" at bounding box center [396, 649] width 45 height 22
type input "5"
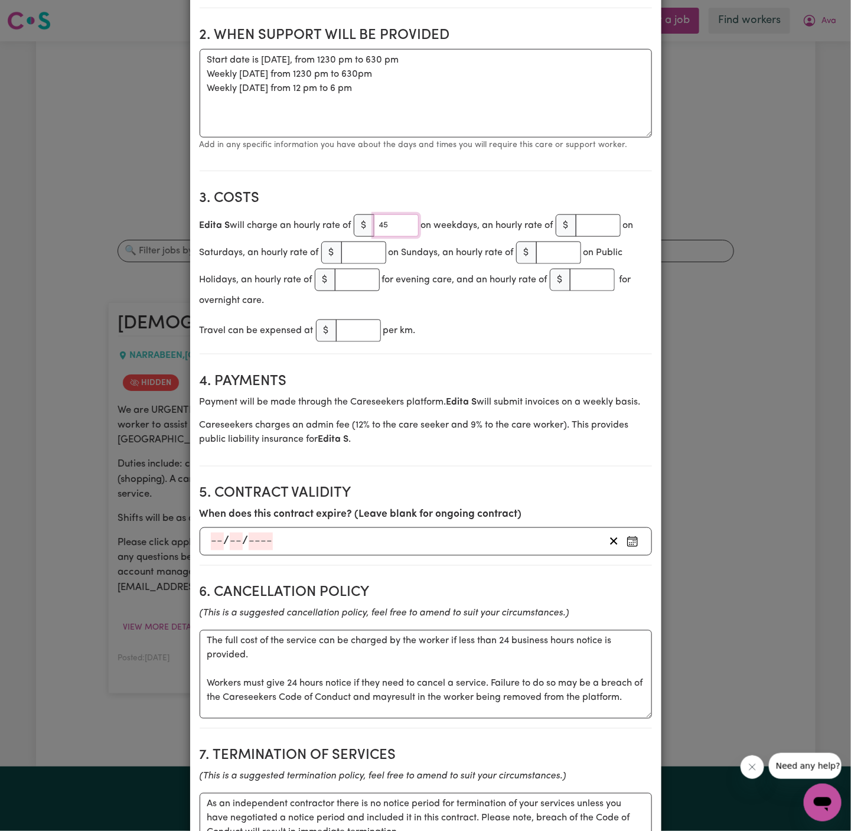
scroll to position [426, 0]
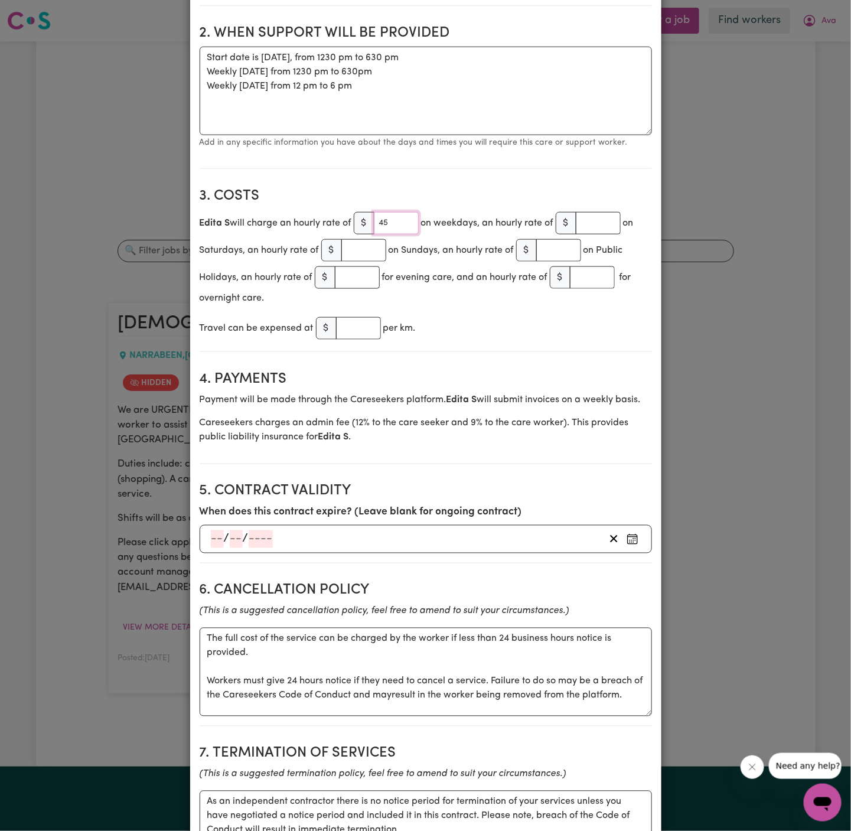
type input "45"
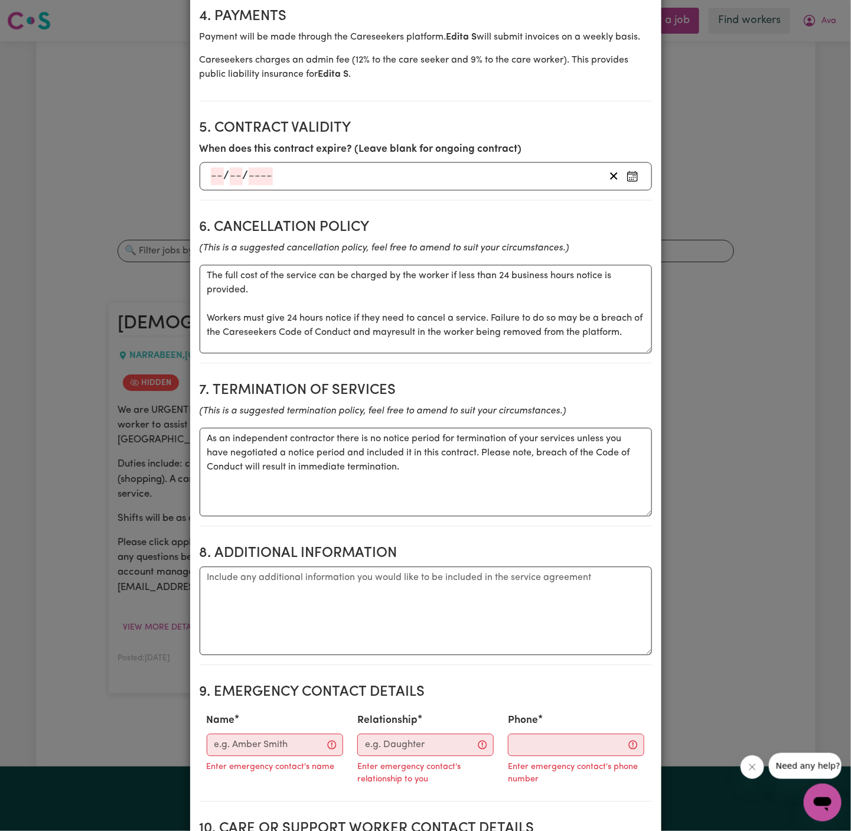
scroll to position [896, 0]
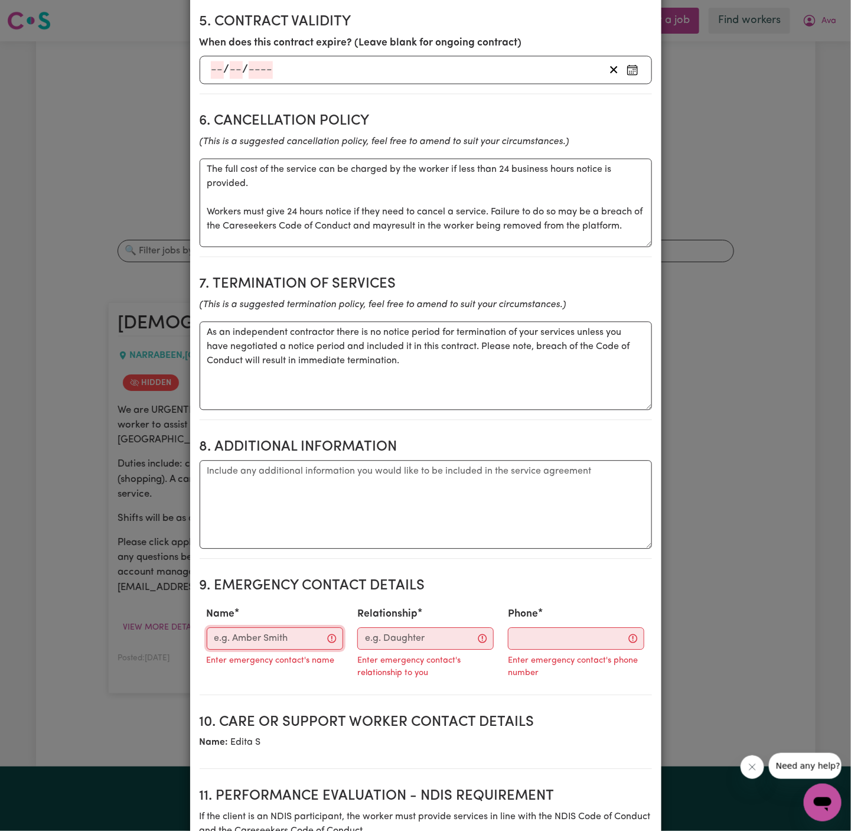
click at [243, 635] on input "Name" at bounding box center [275, 639] width 136 height 22
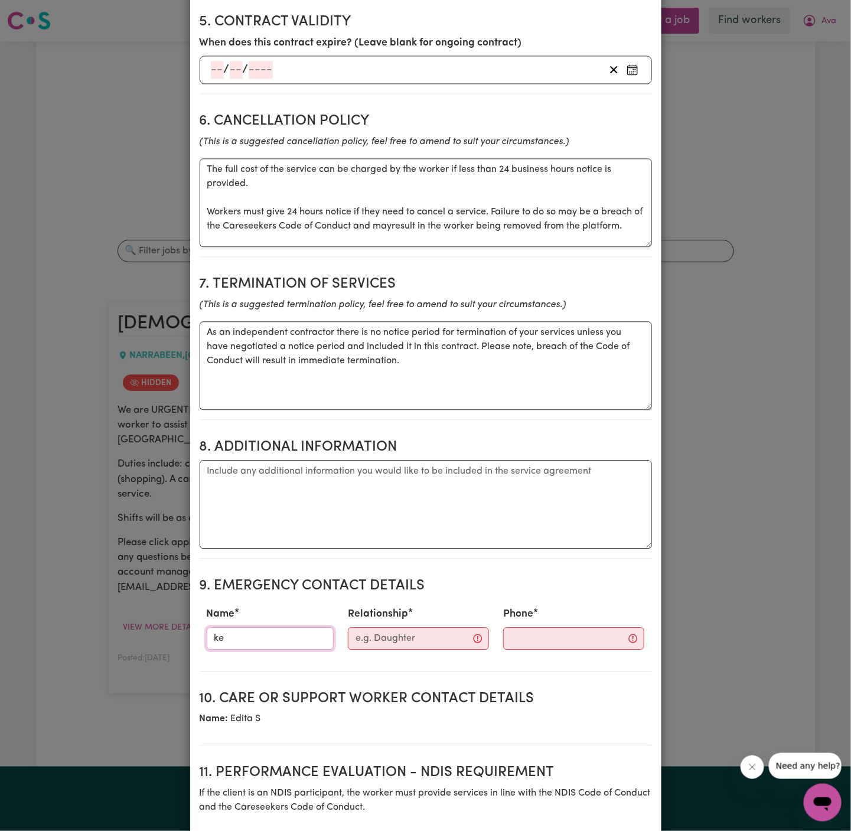
type input "[PERSON_NAME]"
click at [392, 638] on input "Relationship" at bounding box center [418, 639] width 141 height 22
click at [399, 647] on div "Relationship a" at bounding box center [414, 628] width 143 height 52
click at [387, 633] on input "a" at bounding box center [414, 639] width 129 height 22
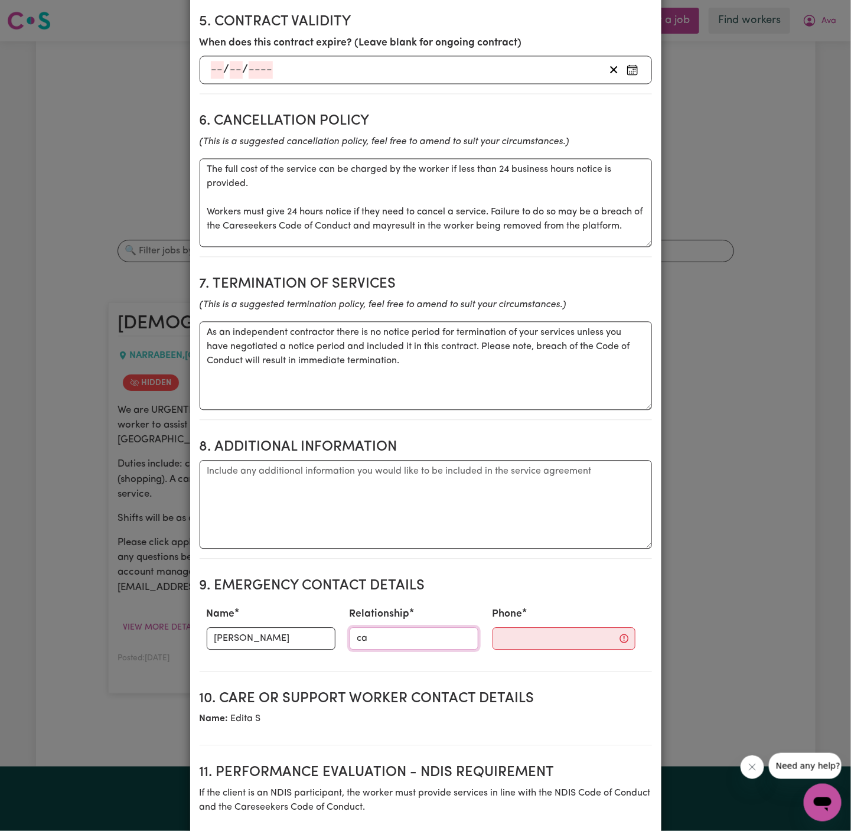
type input "Case Manager"
click at [522, 645] on input "Phone" at bounding box center [564, 639] width 143 height 22
paste input "0449 719 035"
type input "0449 719 035"
click at [418, 636] on input "Case Manager" at bounding box center [414, 639] width 129 height 22
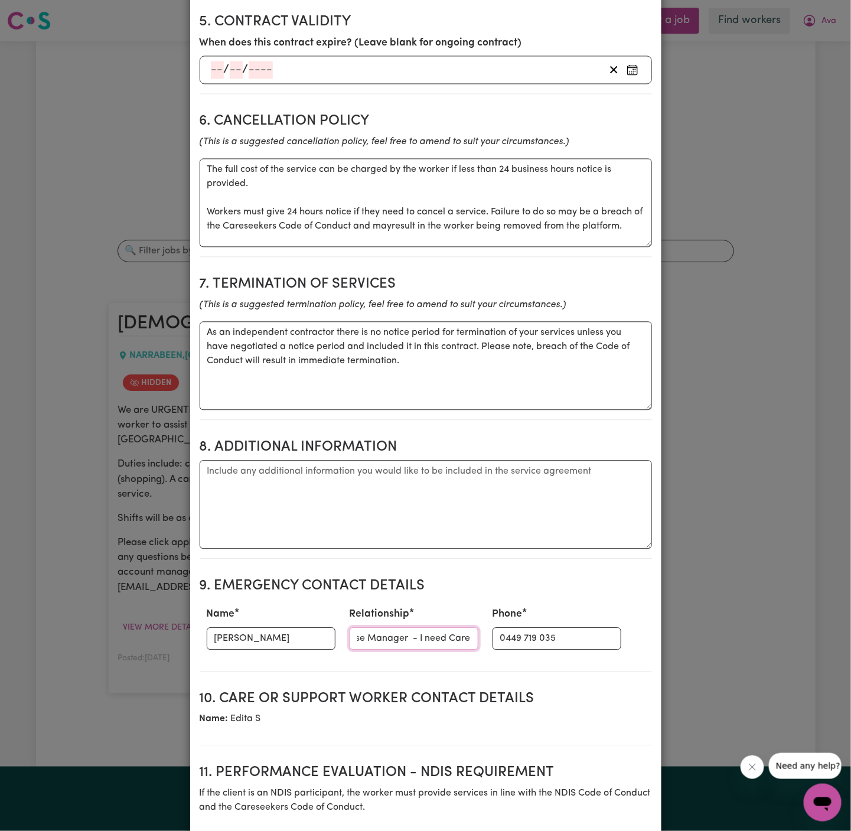
scroll to position [0, 27]
click at [405, 636] on input "Case Manager - I need Care" at bounding box center [414, 639] width 129 height 22
type input "Case Manager - I Need Care"
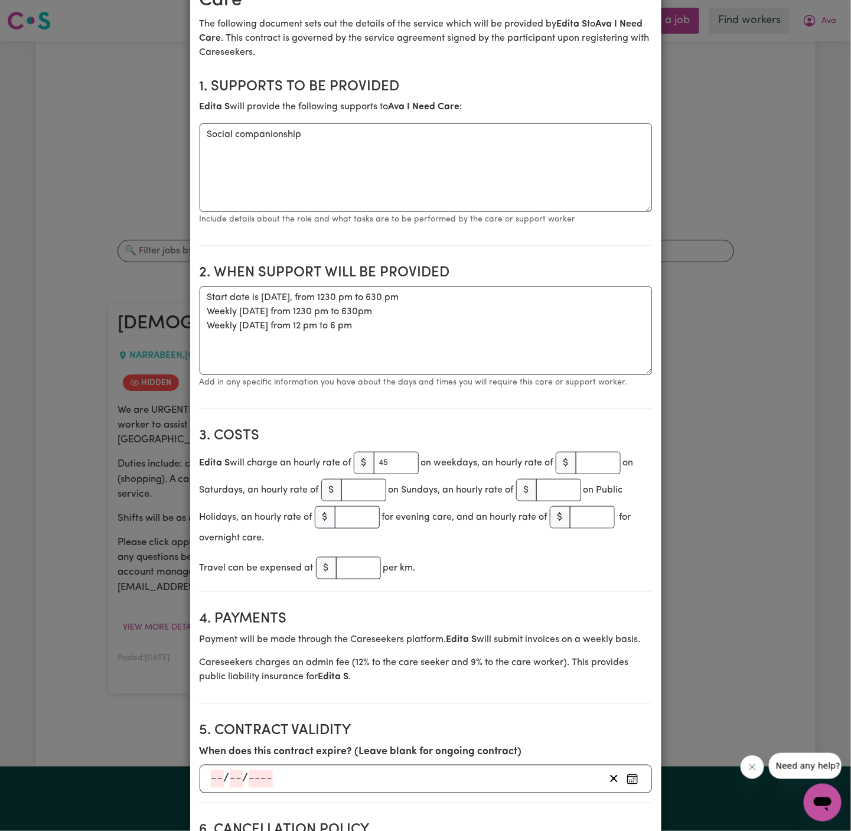
scroll to position [0, 0]
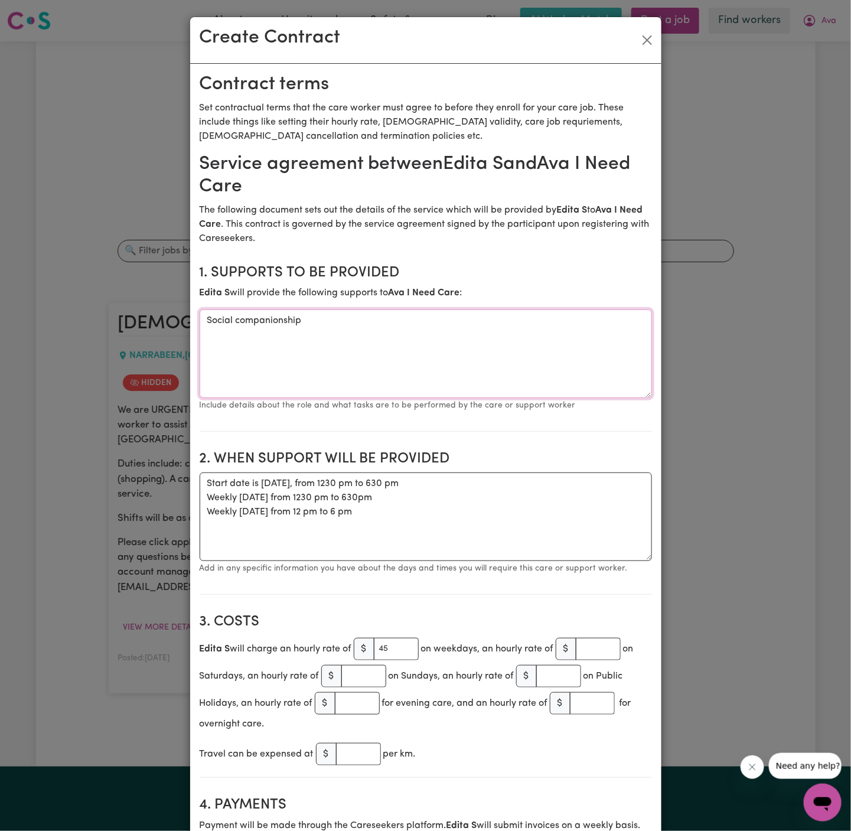
click at [524, 321] on textarea "Social companionship" at bounding box center [426, 354] width 453 height 89
click at [370, 320] on textarea "Social companionship and communitry access" at bounding box center [426, 354] width 453 height 89
click at [419, 346] on textarea "Social companionship and community access" at bounding box center [426, 354] width 453 height 89
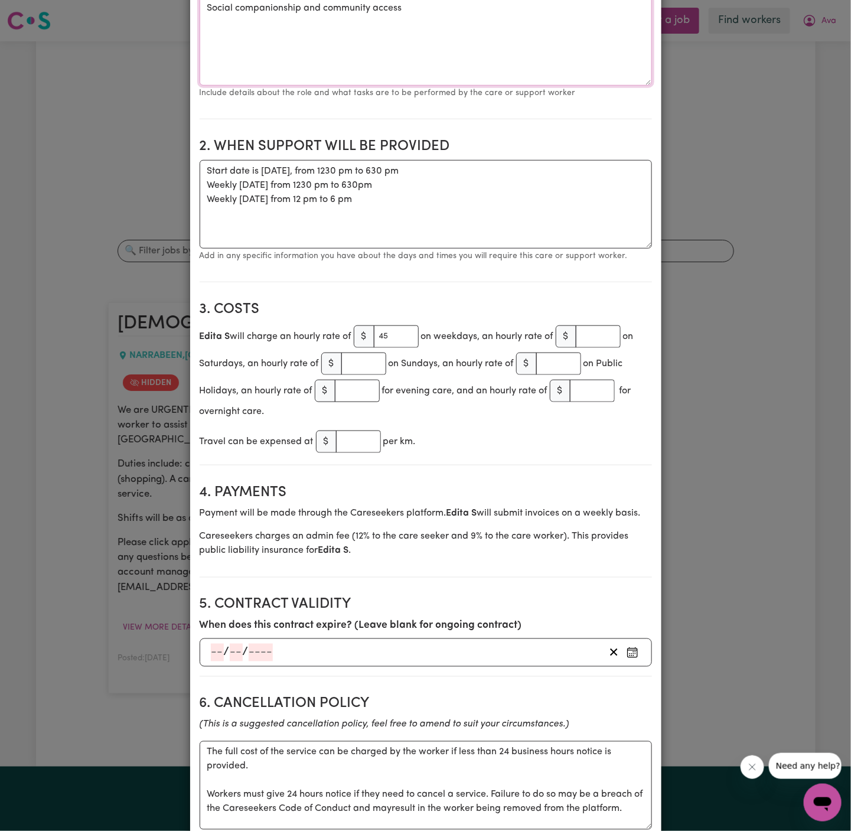
scroll to position [316, 0]
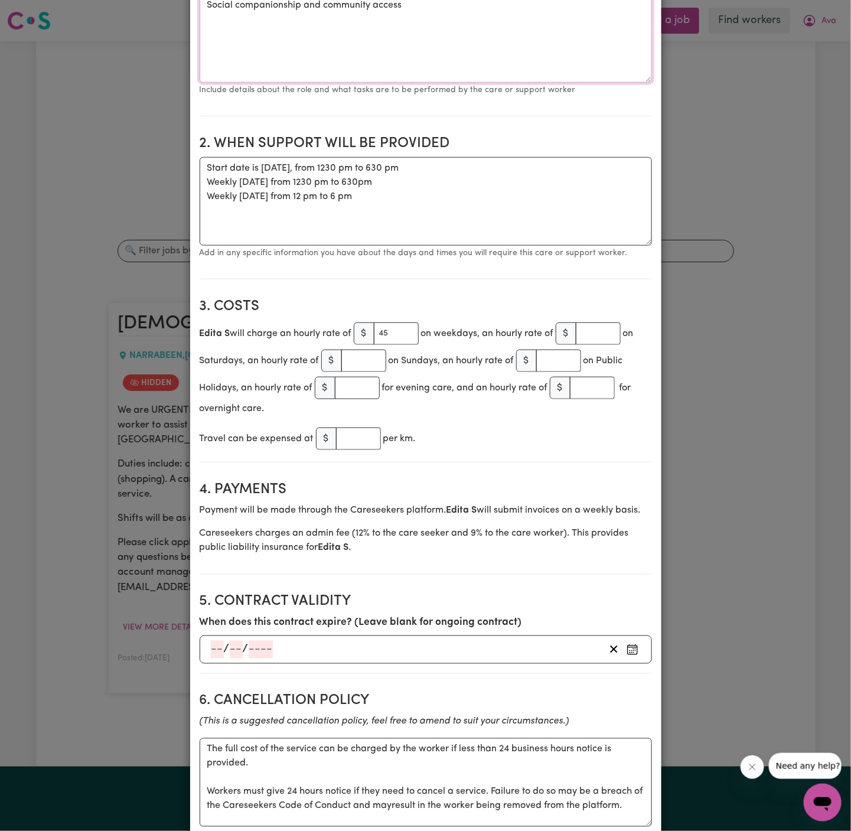
type textarea "Social companionship and community access"
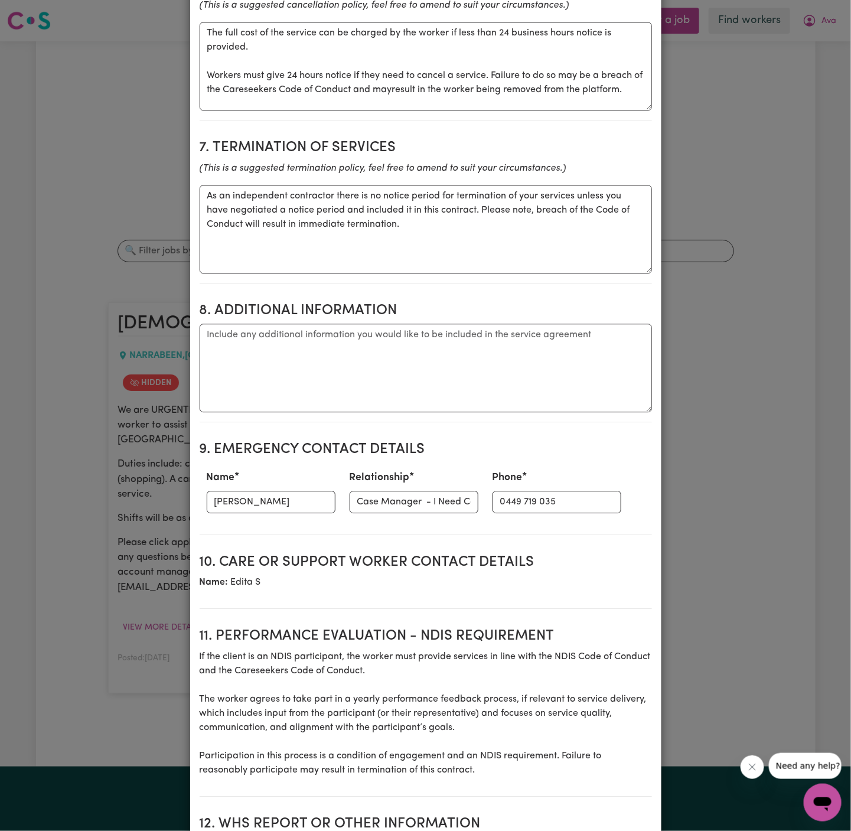
scroll to position [1135, 0]
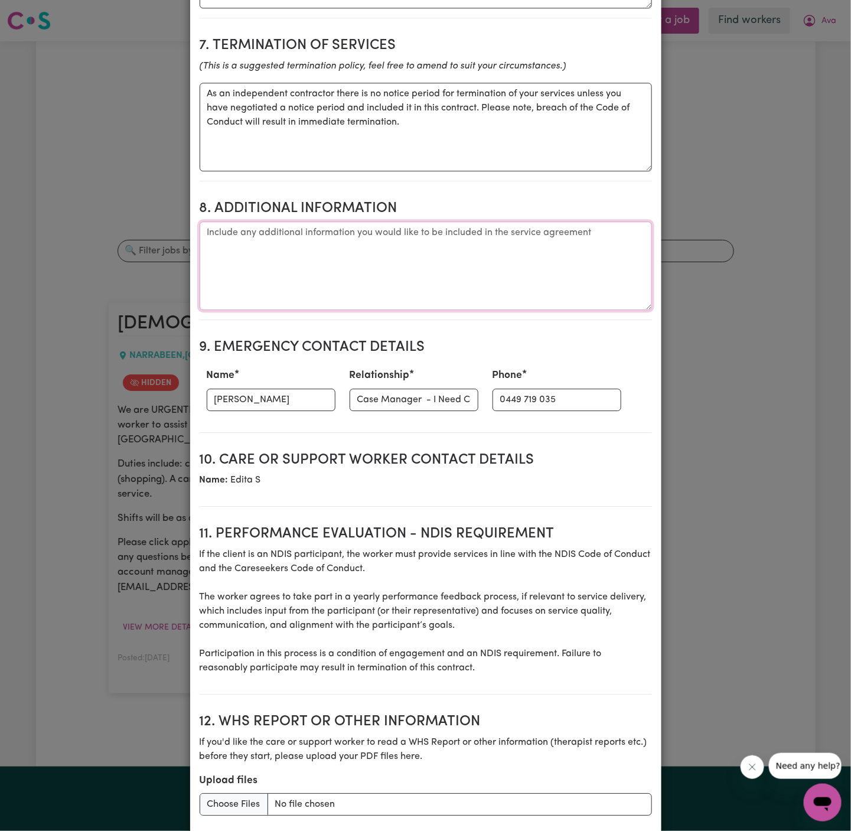
click at [406, 251] on textarea "Additional information" at bounding box center [426, 266] width 453 height 89
paste textarea "[STREET_ADDRESS][PERSON_NAME] [GEOGRAPHIC_DATA] 2101"
click at [206, 259] on textarea "Client's address: [STREET_ADDRESS][PERSON_NAME] [GEOGRAPHIC_DATA] 2101" at bounding box center [426, 266] width 453 height 89
click at [399, 297] on textarea "Client's address: [STREET_ADDRESS][PERSON_NAME]" at bounding box center [426, 266] width 453 height 89
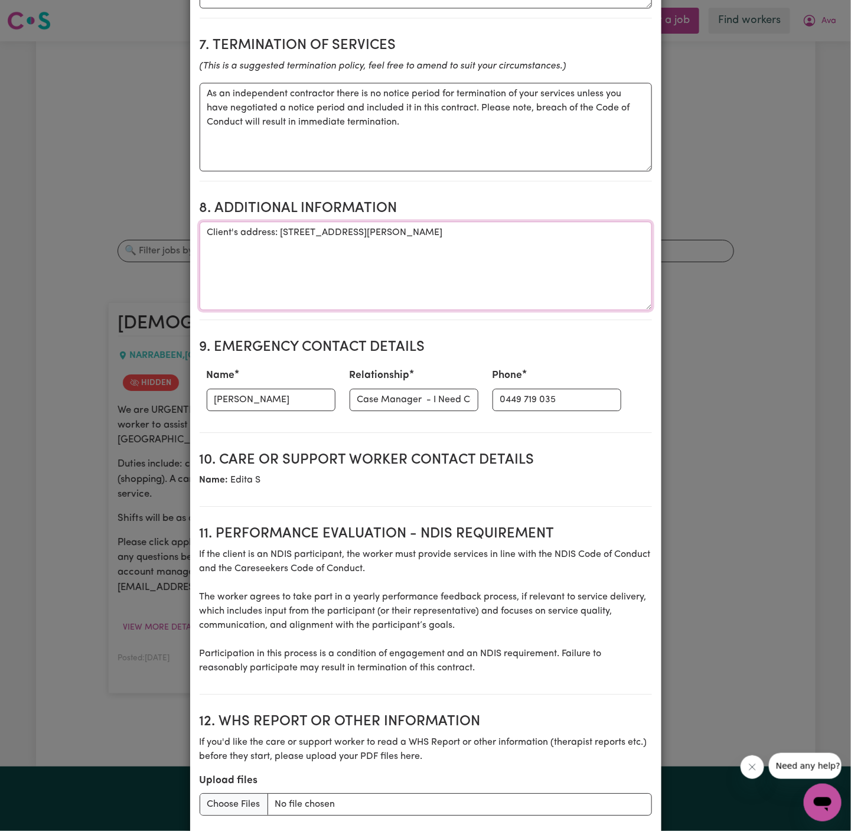
click at [507, 257] on textarea "Client's address: [STREET_ADDRESS][PERSON_NAME]" at bounding box center [426, 266] width 453 height 89
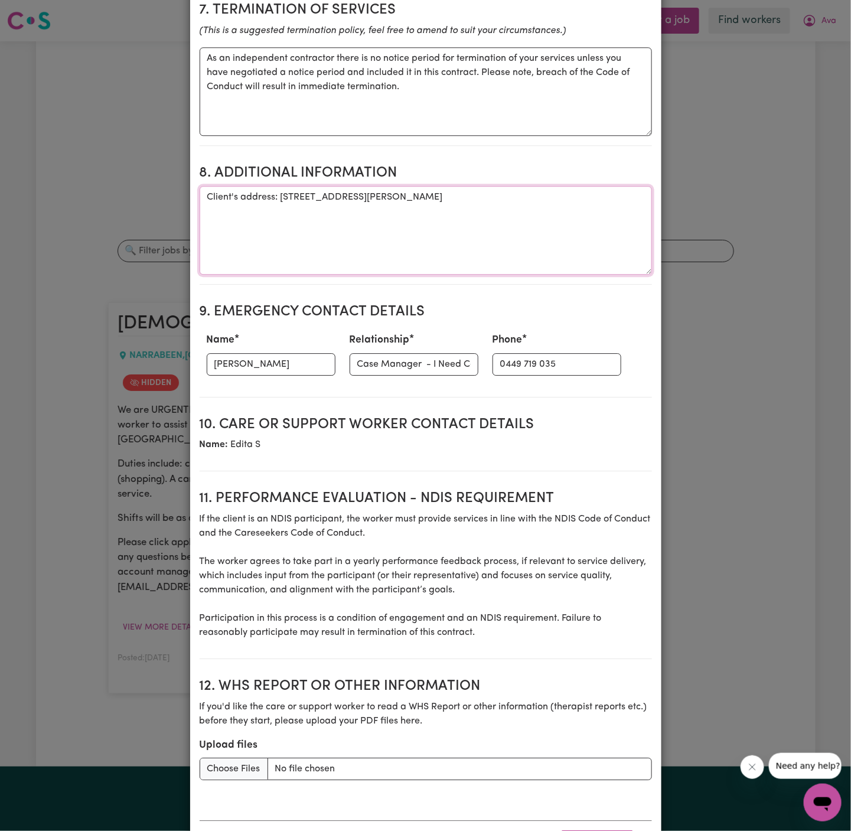
scroll to position [1227, 0]
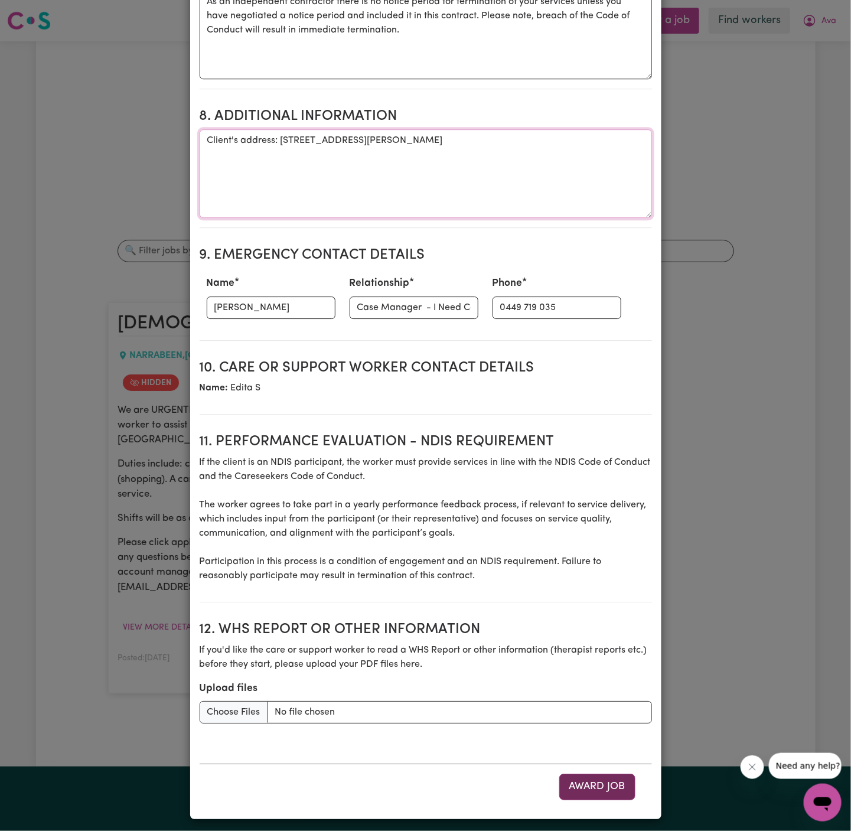
type textarea "Client's address: [STREET_ADDRESS][PERSON_NAME]"
click at [617, 776] on button "Award Job" at bounding box center [598, 787] width 76 height 26
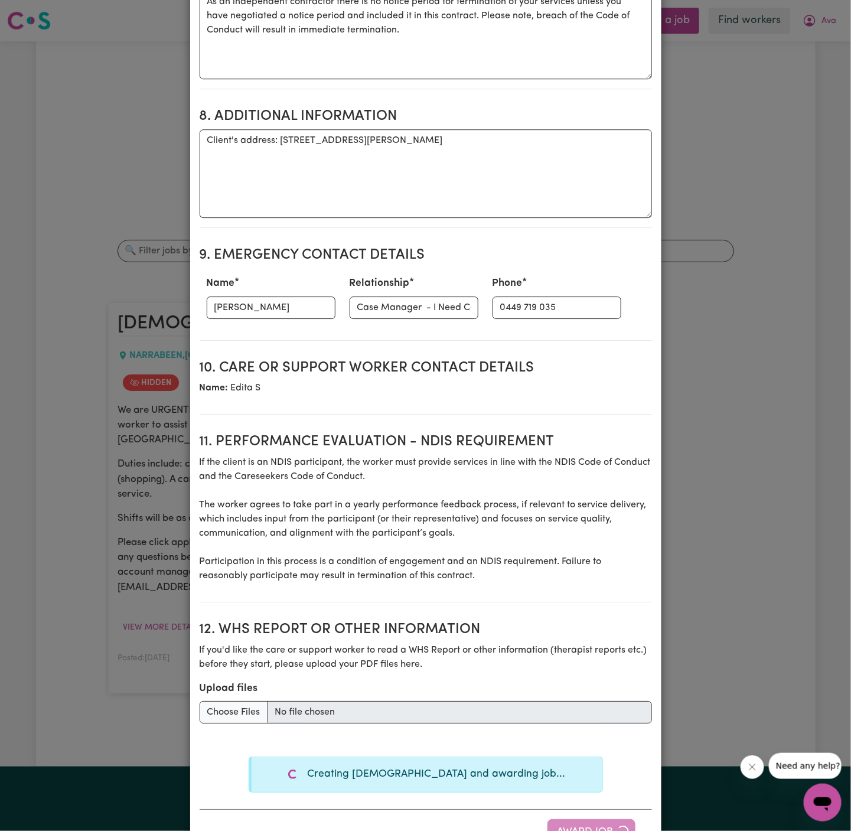
type textarea "Tasks required: Social companionship"
type textarea "Days required: [DATE] Approximately 6 hours to be delivered per day. Start date…"
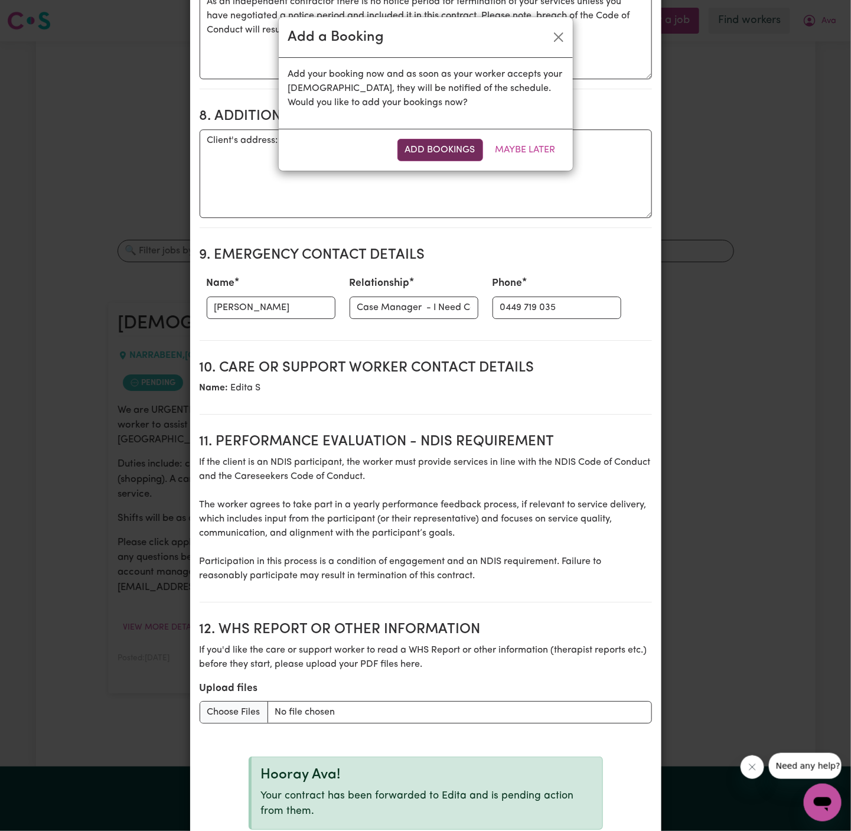
click at [441, 149] on button "Add Bookings" at bounding box center [441, 150] width 86 height 22
type textarea "Tasks required: Social companionship"
type textarea "Days required: [DATE] Approximately 6 hours to be delivered per day. Start date…"
type textarea "The full cost of the service can be charged by the worker if less than 24 busin…"
type textarea "As an independent contractor there is no notice period for termination of your …"
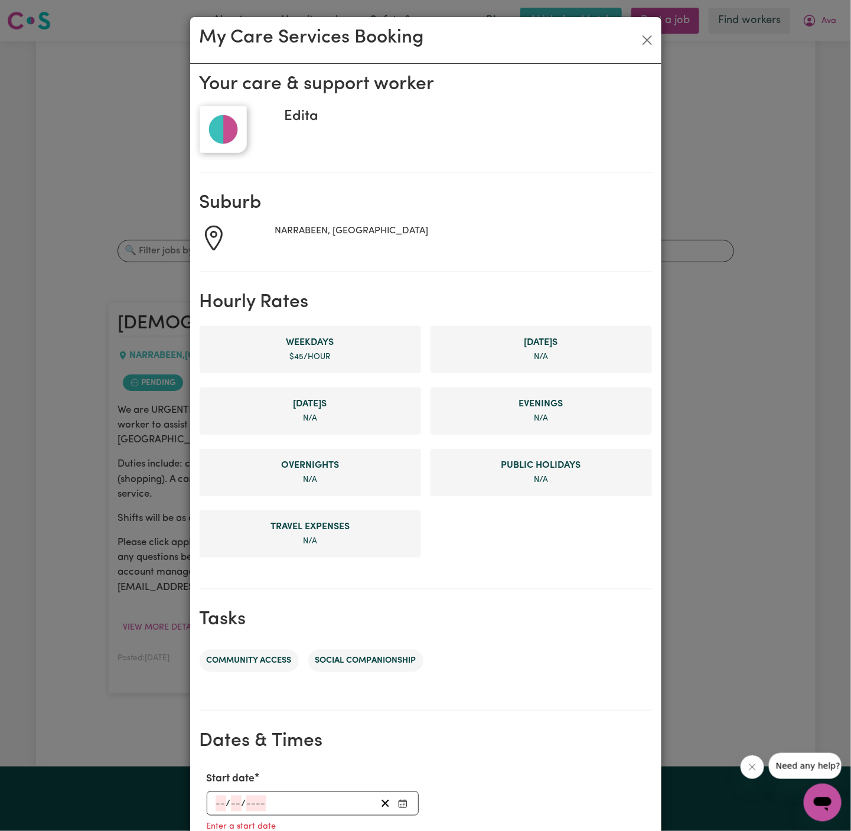
scroll to position [271, 0]
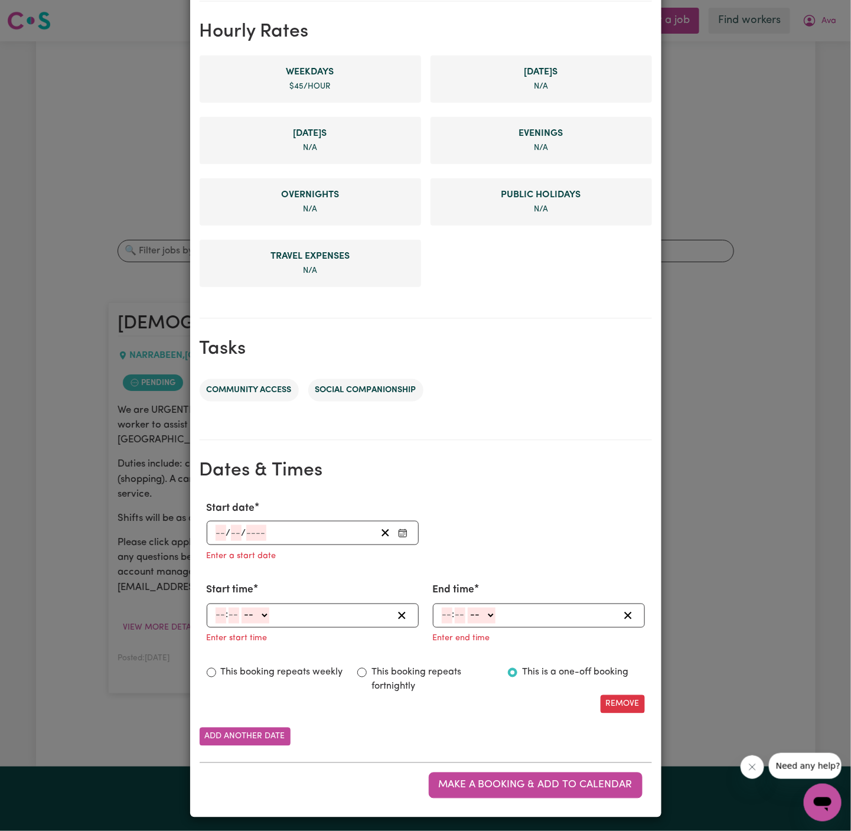
click at [222, 529] on input "number" at bounding box center [221, 533] width 11 height 16
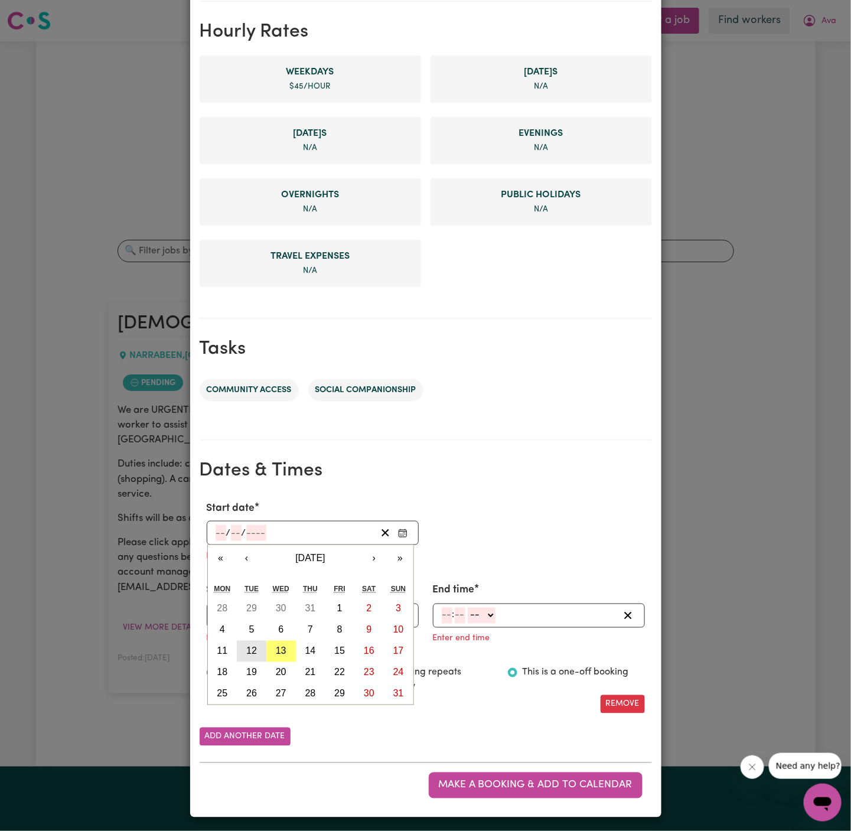
click at [259, 648] on button "12" at bounding box center [252, 651] width 30 height 21
type input "[DATE]"
type input "12"
type input "8"
type input "2025"
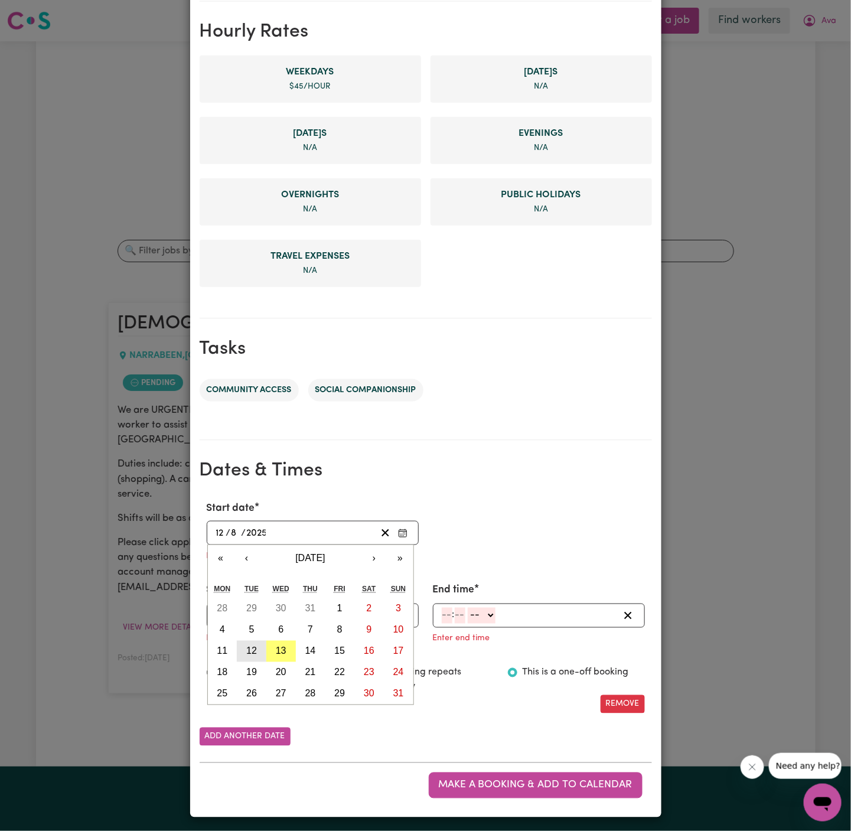
scroll to position [247, 0]
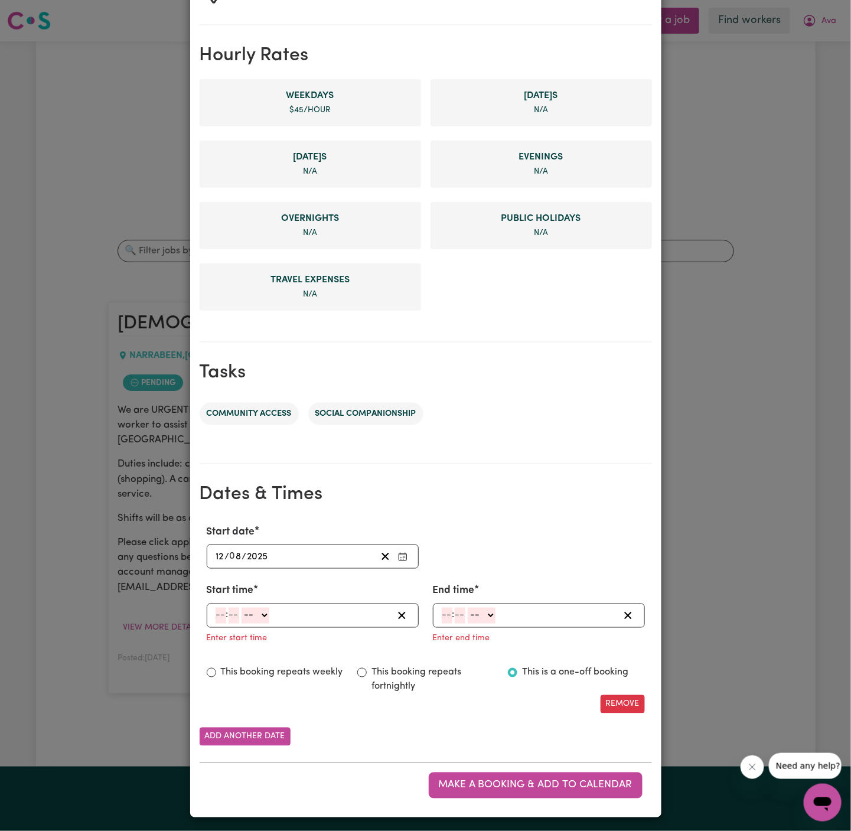
click at [223, 609] on input "number" at bounding box center [221, 616] width 11 height 16
type input "12"
type input "30"
click at [274, 613] on div "12 : 30 -- AM PM" at bounding box center [303, 616] width 178 height 16
click at [270, 612] on select "-- AM PM" at bounding box center [256, 616] width 28 height 16
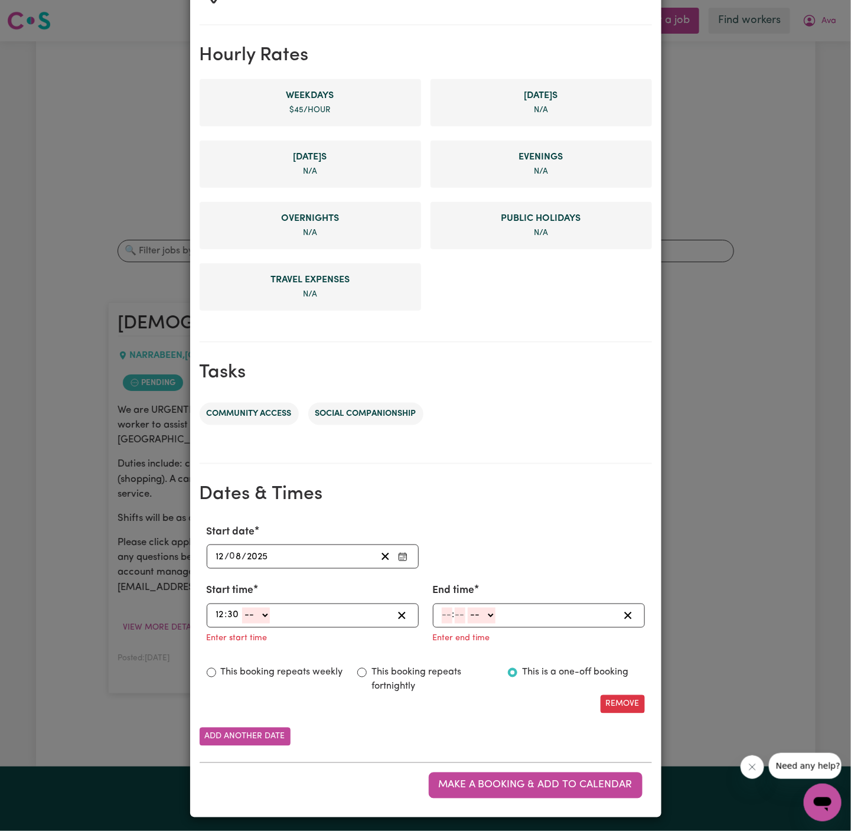
select select "pm"
click at [242, 608] on select "-- AM PM" at bounding box center [256, 616] width 28 height 16
type input "12:30"
click at [450, 615] on input "number" at bounding box center [447, 616] width 11 height 16
type input "6"
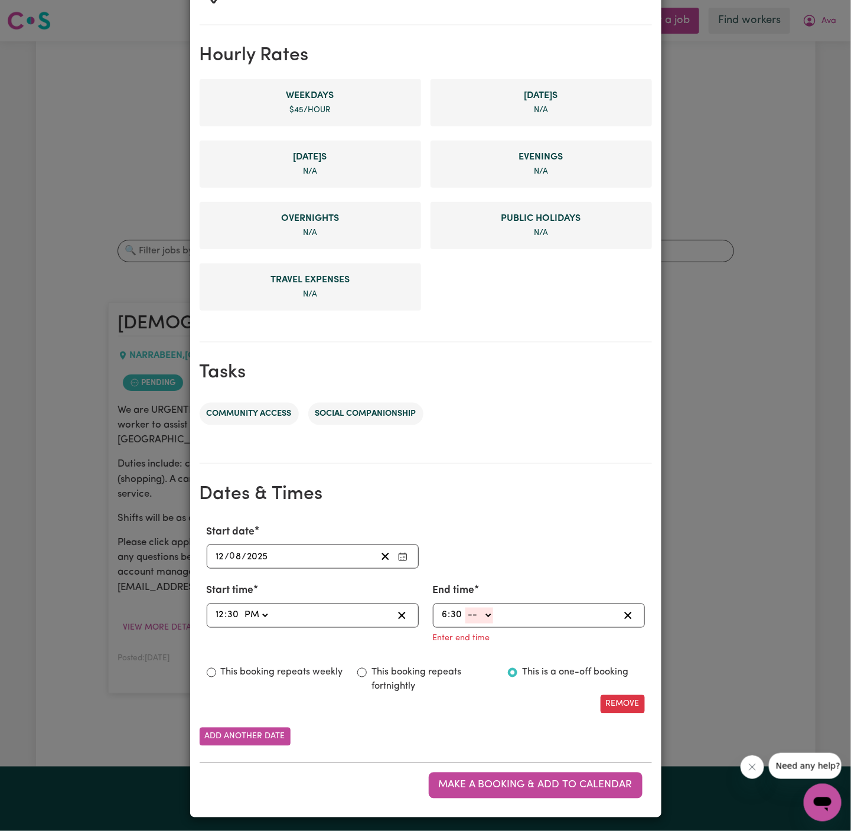
type input "30"
click at [482, 610] on select "-- AM PM" at bounding box center [480, 616] width 28 height 16
select select "pm"
click at [466, 624] on select "-- AM PM" at bounding box center [480, 616] width 28 height 16
type input "18:30"
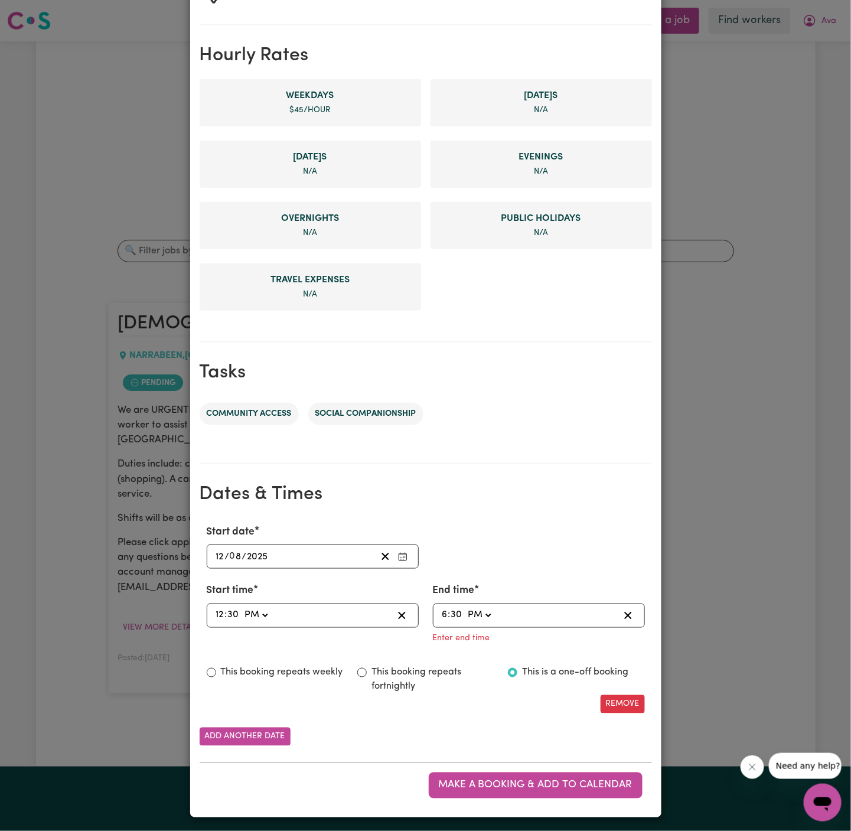
scroll to position [223, 0]
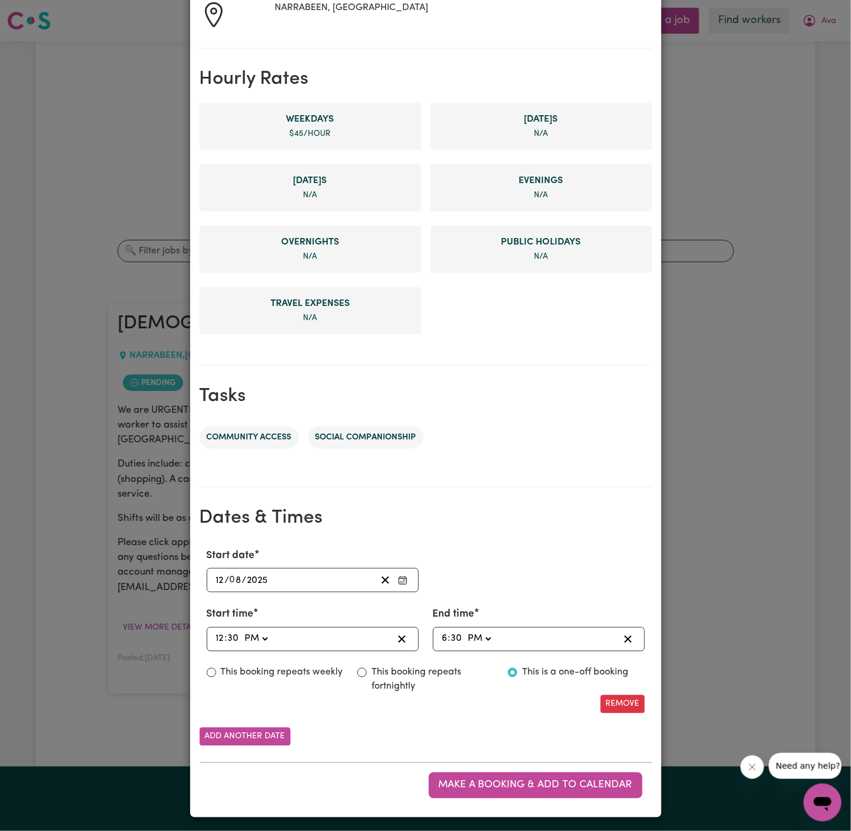
click at [220, 580] on input "12" at bounding box center [220, 581] width 9 height 16
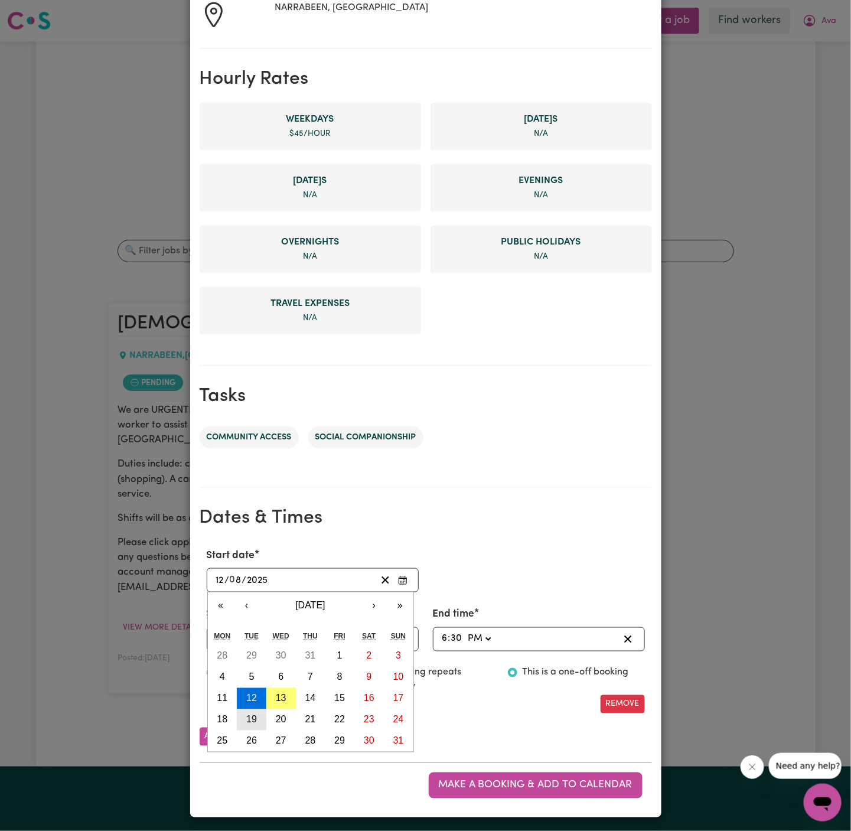
click at [250, 719] on abbr "19" at bounding box center [251, 720] width 11 height 10
type input "[DATE]"
type input "19"
click at [242, 581] on input "8" at bounding box center [237, 581] width 12 height 16
click at [246, 716] on abbr "19" at bounding box center [251, 720] width 11 height 10
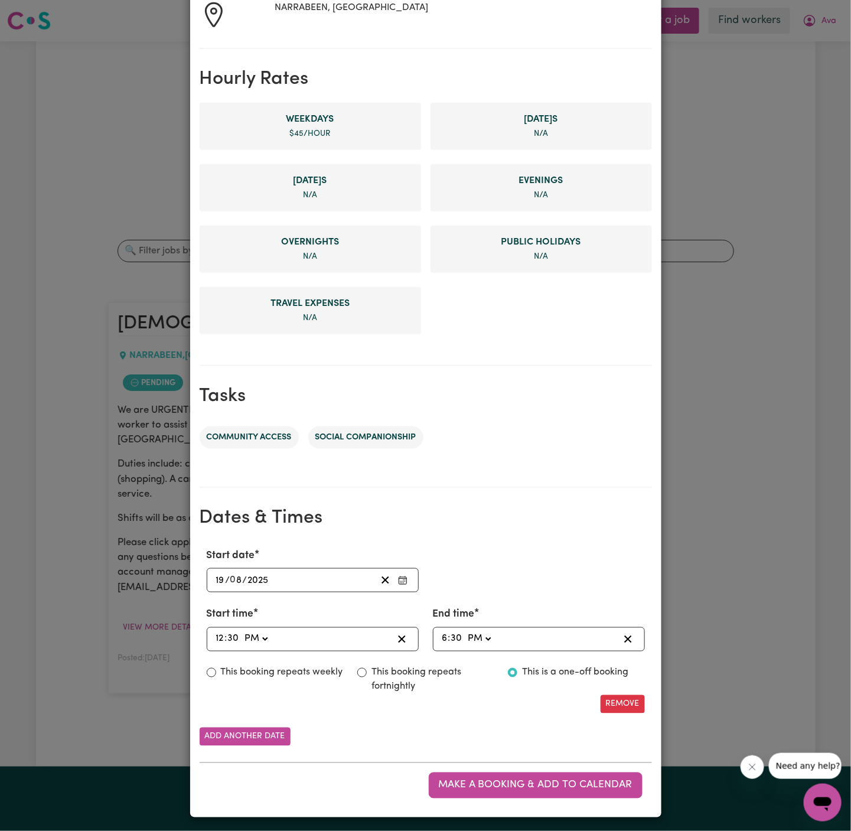
click at [264, 673] on label "This booking repeats weekly" at bounding box center [282, 673] width 122 height 14
click at [216, 673] on input "This booking repeats weekly" at bounding box center [211, 672] width 9 height 9
radio input "true"
click at [240, 732] on button "Add another date" at bounding box center [245, 737] width 91 height 18
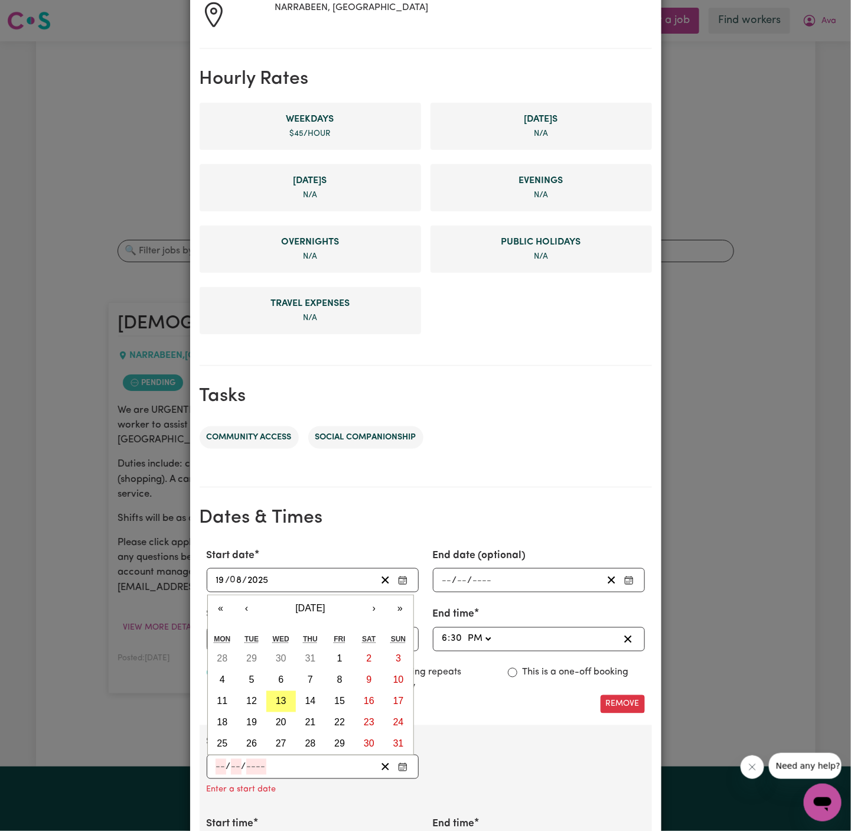
click at [216, 760] on input "number" at bounding box center [221, 767] width 11 height 16
click at [316, 716] on button "21" at bounding box center [311, 723] width 30 height 21
type input "[DATE]"
type input "21"
type input "8"
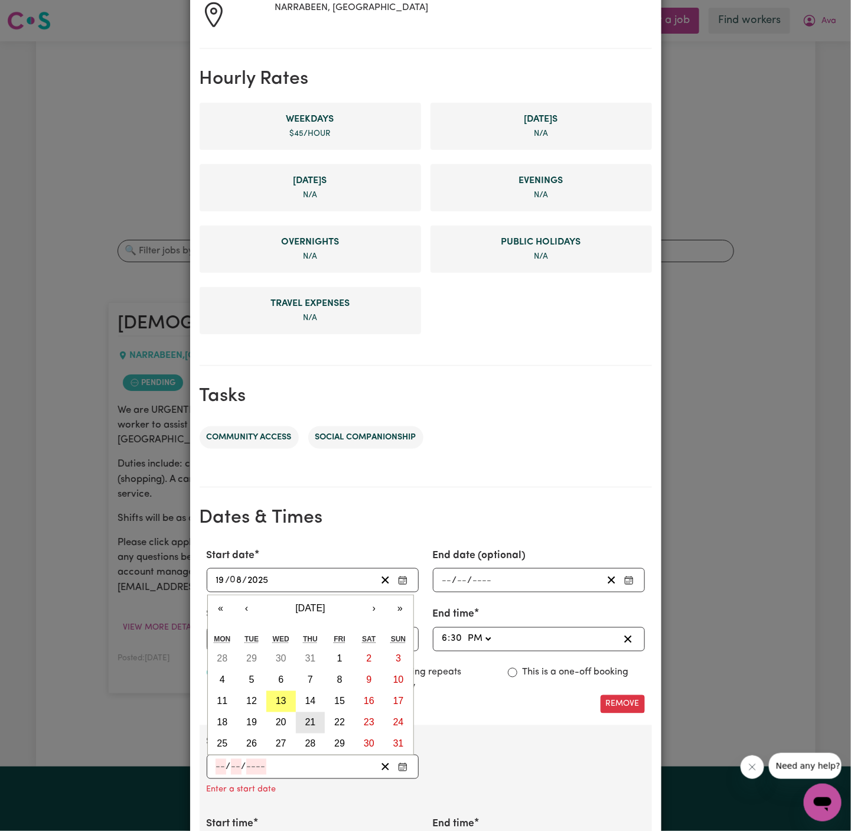
type input "2025"
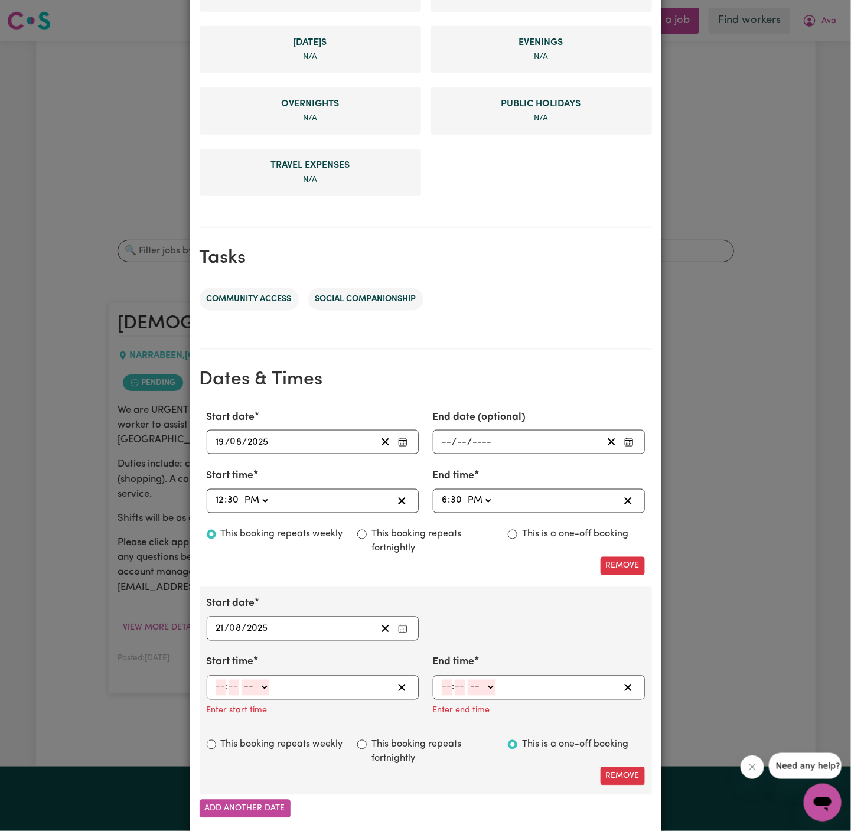
scroll to position [379, 0]
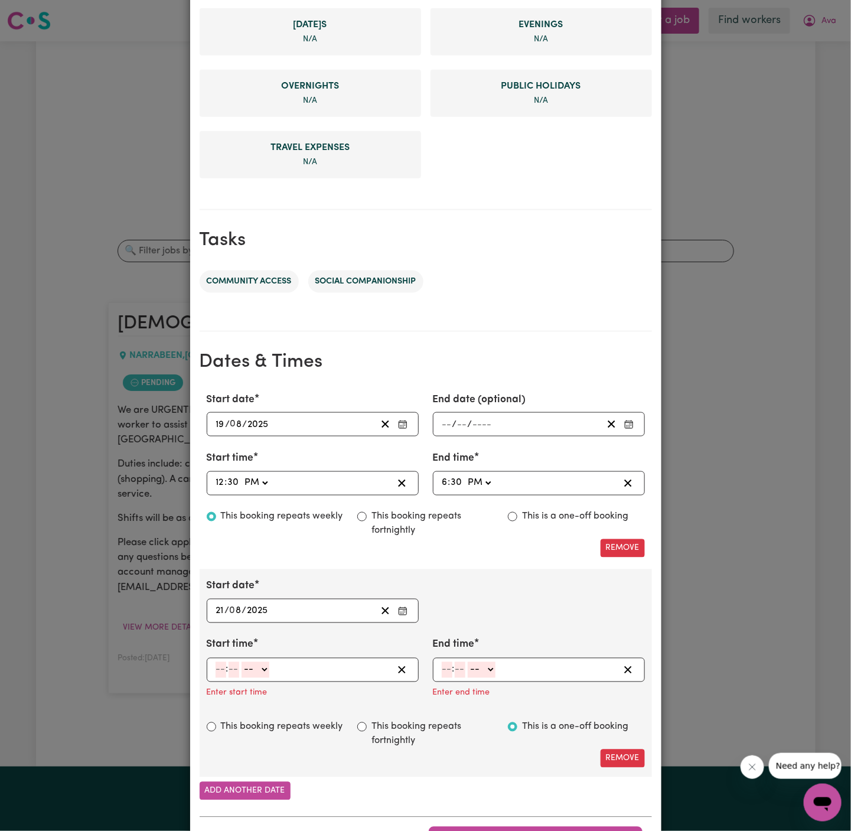
click at [220, 668] on input "number" at bounding box center [221, 670] width 11 height 16
type input "12"
type input "00"
click at [265, 667] on select "-- AM PM" at bounding box center [257, 670] width 28 height 16
select select "pm"
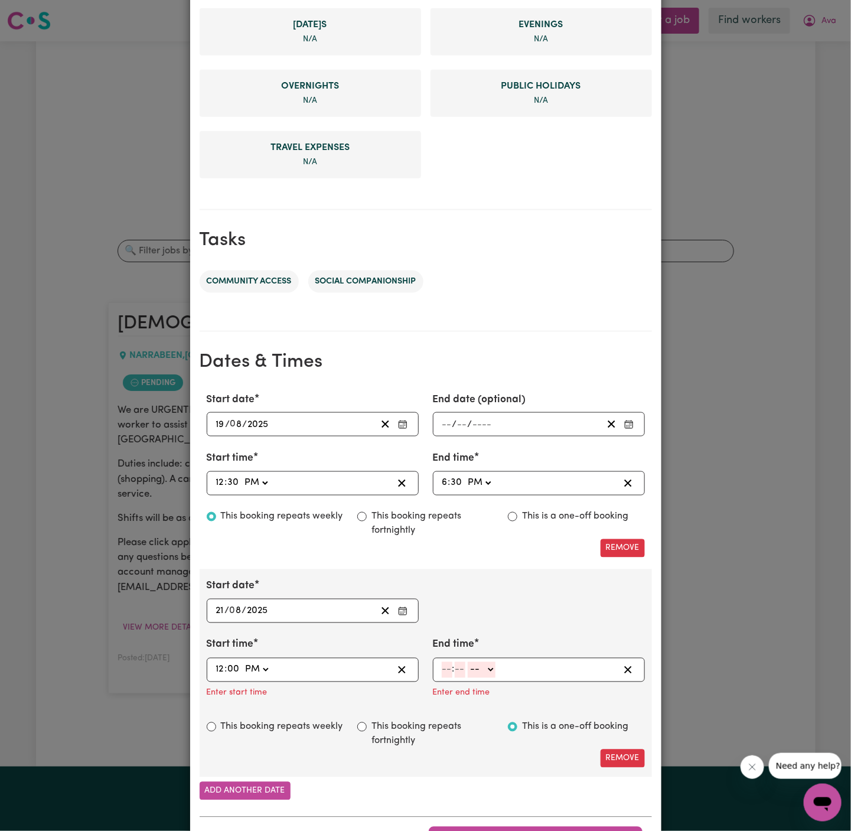
click at [243, 662] on select "-- AM PM" at bounding box center [257, 670] width 28 height 16
type input "12:00"
type input "0"
click at [451, 664] on input "number" at bounding box center [447, 670] width 11 height 16
type input "6"
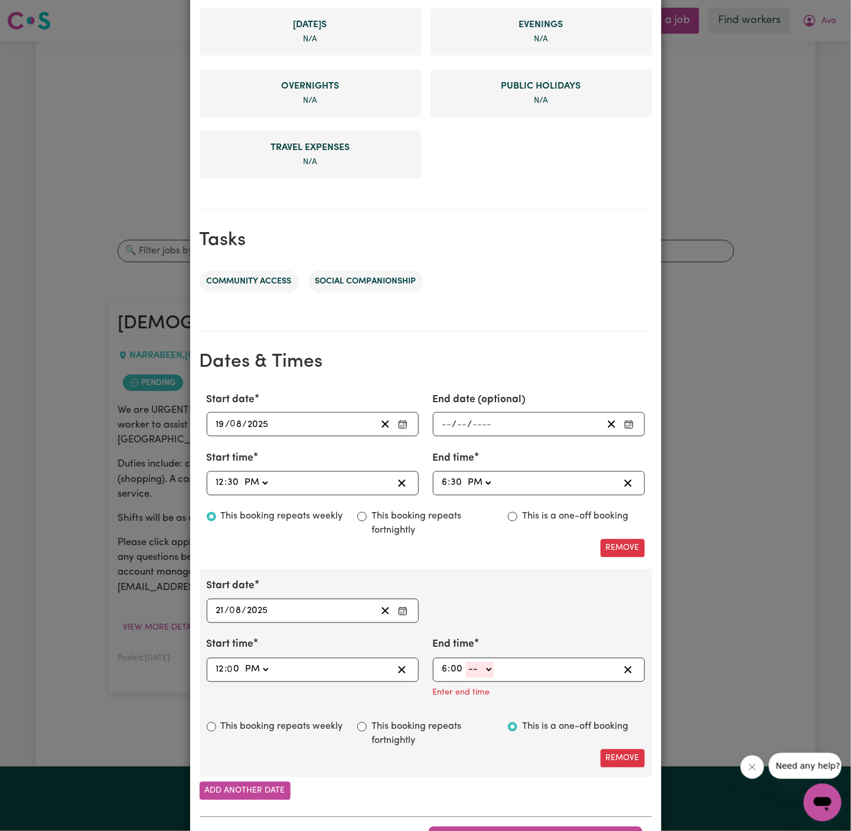
type input "00"
click at [489, 667] on select "-- AM PM" at bounding box center [480, 670] width 28 height 16
select select "pm"
click at [466, 662] on select "-- AM PM" at bounding box center [480, 670] width 28 height 16
type input "18:00"
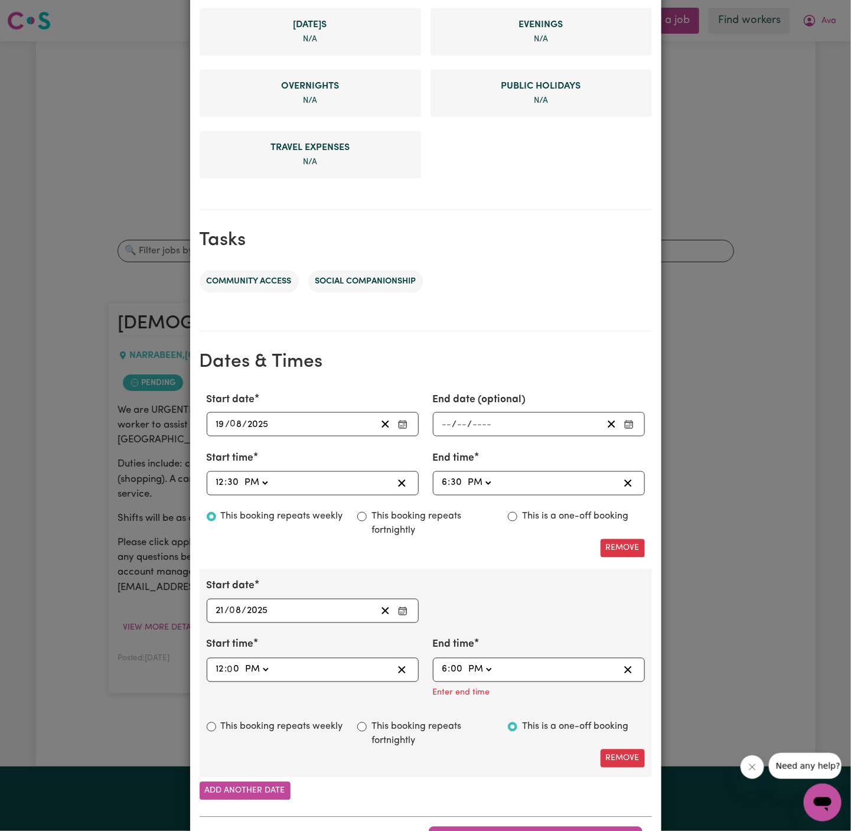
type input "0"
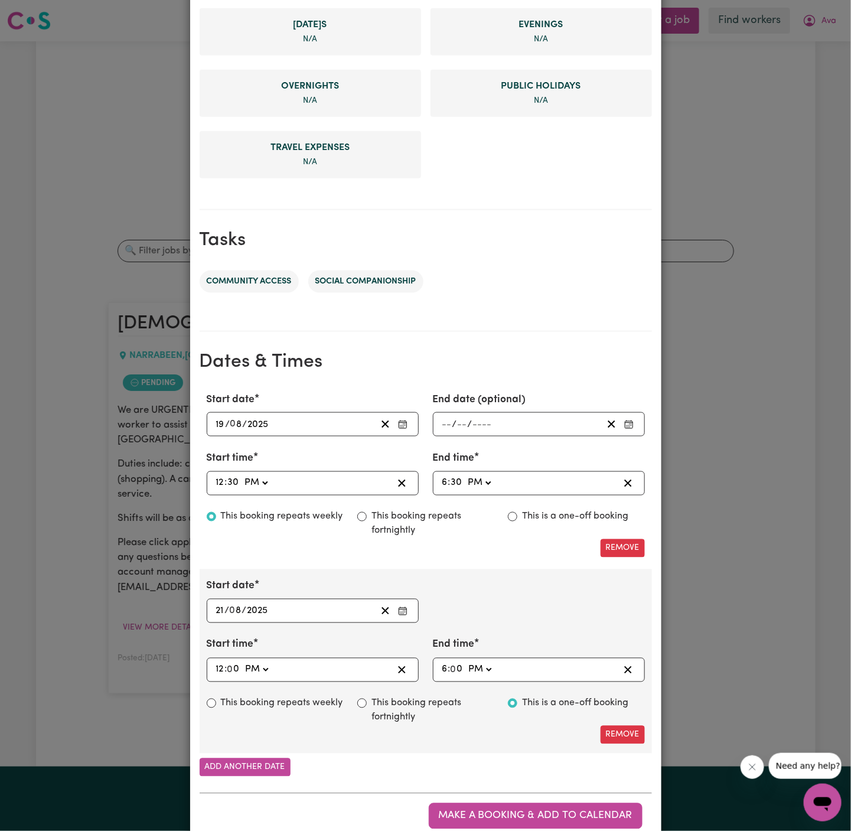
click at [305, 690] on div "Start date [DATE] 21 / 0 8 / 2025 « ‹ [DATE] › » Mon Tue Wed Thu Fri Sat Sun 28…" at bounding box center [426, 662] width 453 height 184
click at [303, 697] on label "This booking repeats weekly" at bounding box center [282, 704] width 122 height 14
click at [216, 699] on input "This booking repeats weekly" at bounding box center [211, 703] width 9 height 9
radio input "true"
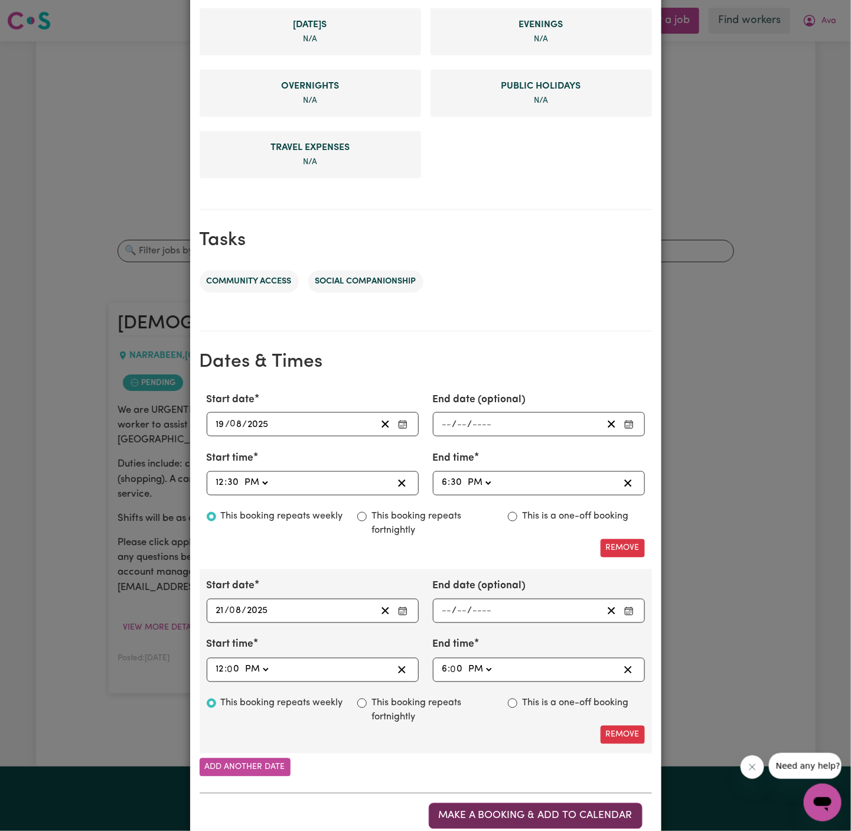
click at [561, 811] on span "Make a booking & add to calendar" at bounding box center [536, 816] width 194 height 10
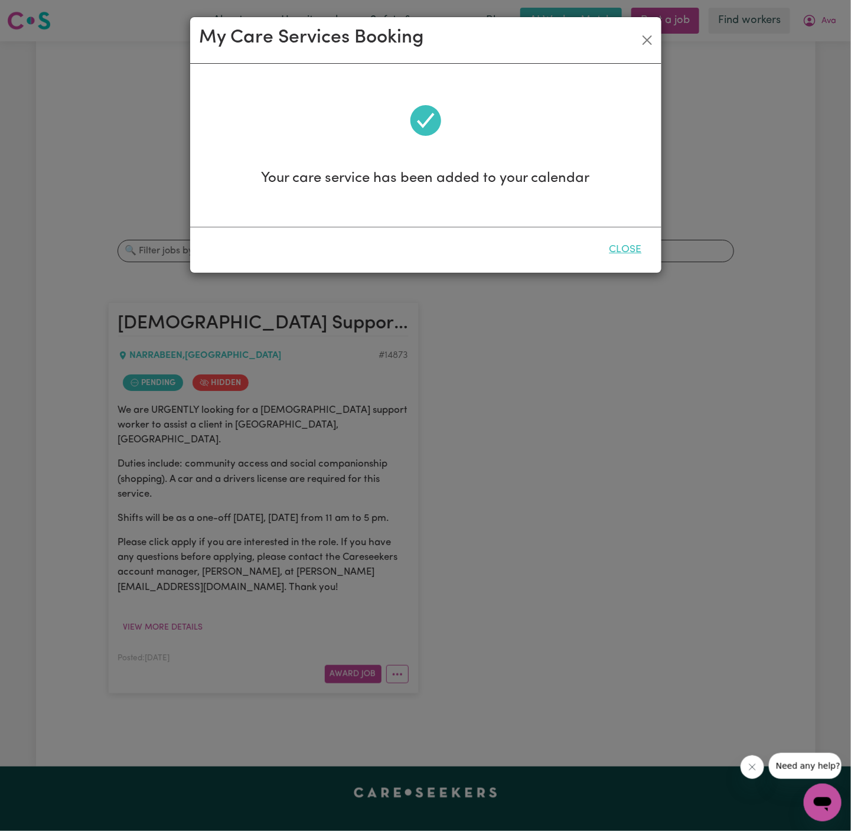
click at [622, 249] on button "Close" at bounding box center [626, 250] width 53 height 26
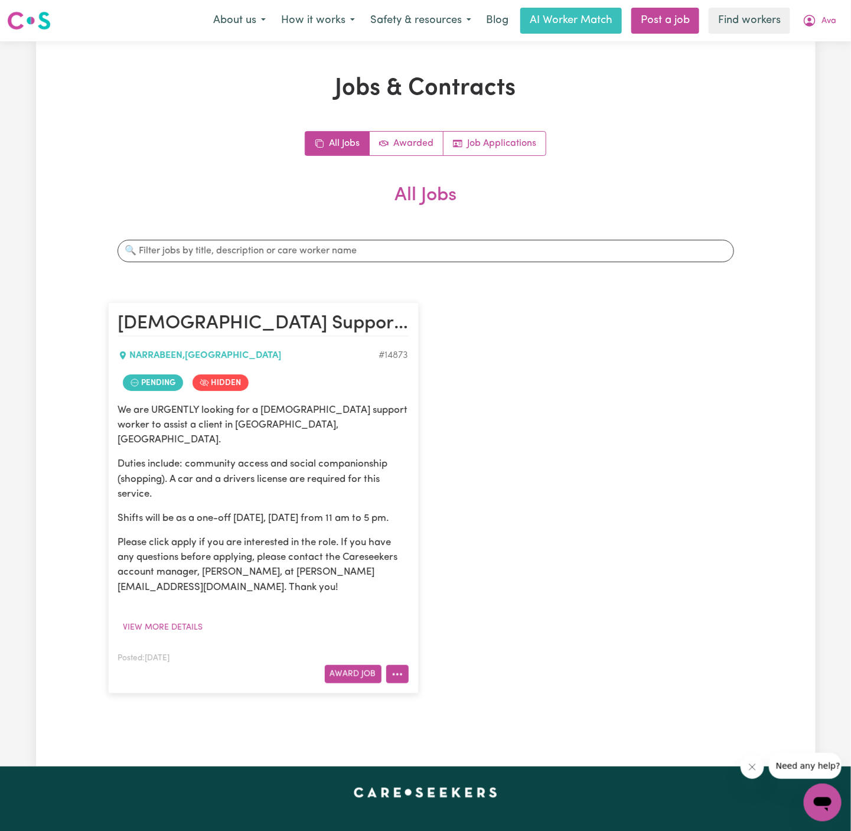
click at [398, 678] on icon "More options" at bounding box center [398, 675] width 12 height 12
click at [436, 535] on link "View/Edit Contract" at bounding box center [444, 530] width 115 height 24
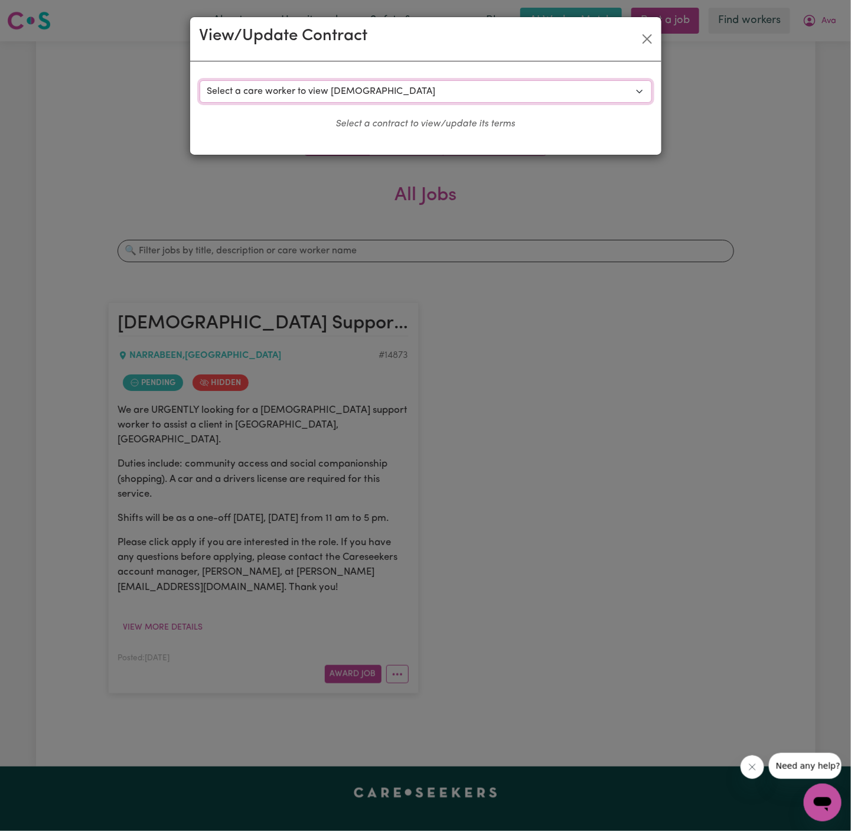
click at [317, 80] on select "Select a care worker to view [DEMOGRAPHIC_DATA] #10509 - Edita S (contract term…" at bounding box center [426, 91] width 453 height 22
